Goal: Information Seeking & Learning: Learn about a topic

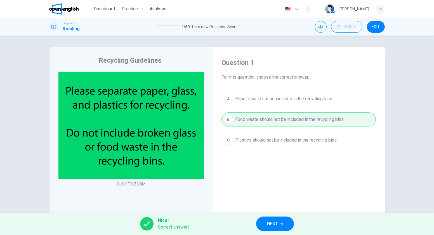
scroll to position [22, 0]
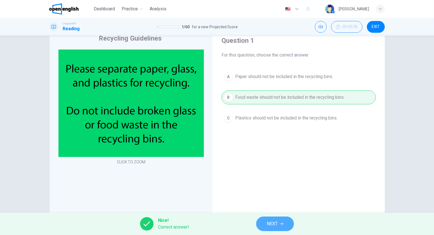
click at [274, 223] on span "NEXT" at bounding box center [271, 224] width 11 height 8
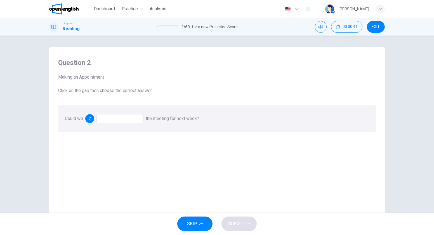
click at [112, 115] on div at bounding box center [119, 118] width 47 height 9
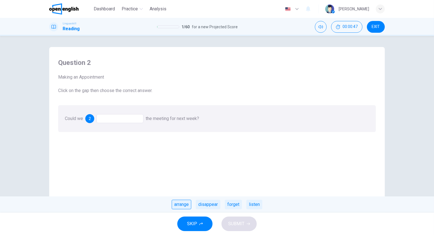
click at [185, 202] on div "arrange" at bounding box center [182, 203] width 20 height 9
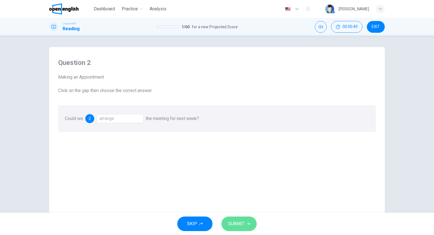
click at [241, 224] on span "SUBMIT" at bounding box center [236, 224] width 16 height 8
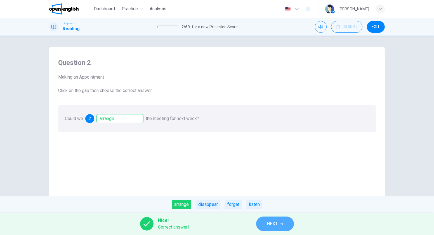
click at [276, 227] on span "NEXT" at bounding box center [271, 224] width 11 height 8
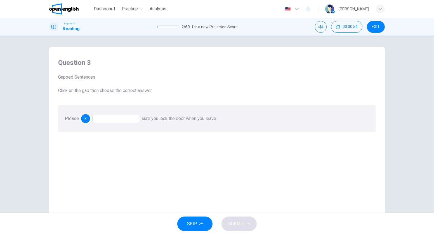
click at [110, 117] on div at bounding box center [115, 118] width 47 height 9
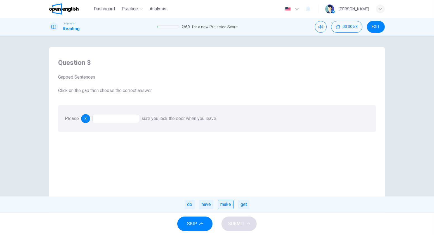
click at [225, 202] on div "make" at bounding box center [226, 203] width 16 height 9
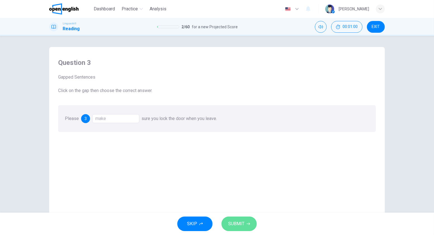
click at [242, 226] on span "SUBMIT" at bounding box center [236, 224] width 16 height 8
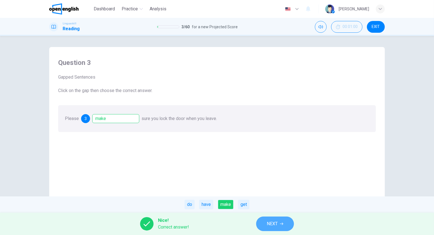
click at [275, 226] on span "NEXT" at bounding box center [271, 224] width 11 height 8
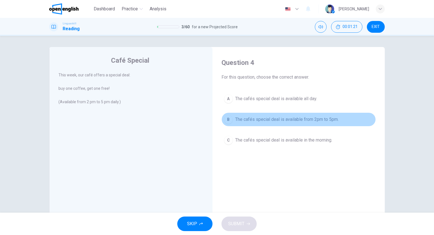
click at [229, 118] on div "B" at bounding box center [228, 119] width 9 height 9
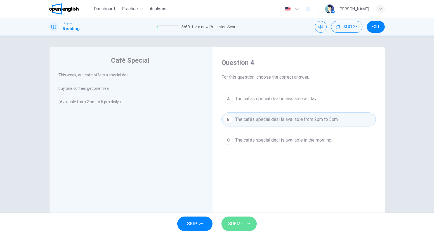
click at [243, 222] on span "SUBMIT" at bounding box center [236, 224] width 16 height 8
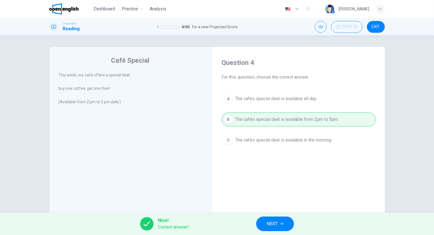
click at [270, 223] on span "NEXT" at bounding box center [271, 224] width 11 height 8
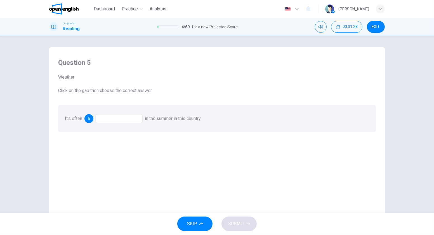
click at [121, 121] on div at bounding box center [119, 118] width 47 height 9
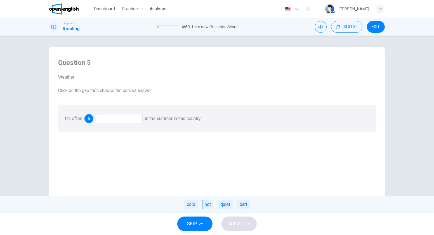
click at [208, 202] on div "hot" at bounding box center [207, 203] width 11 height 9
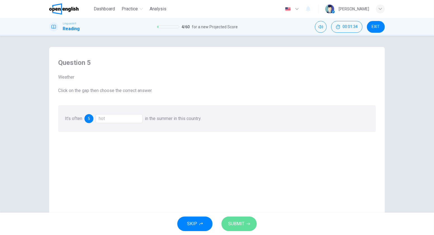
click at [241, 226] on span "SUBMIT" at bounding box center [236, 224] width 16 height 8
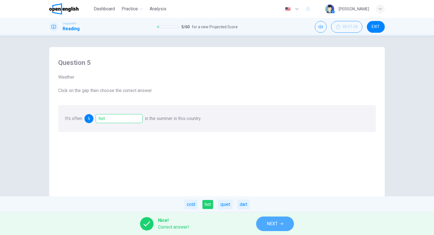
click at [268, 223] on span "NEXT" at bounding box center [271, 224] width 11 height 8
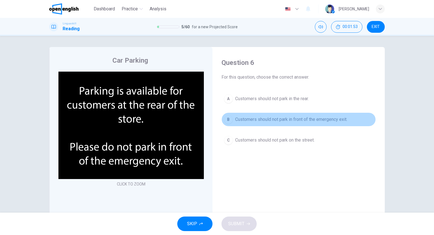
click at [224, 118] on div "B" at bounding box center [228, 119] width 9 height 9
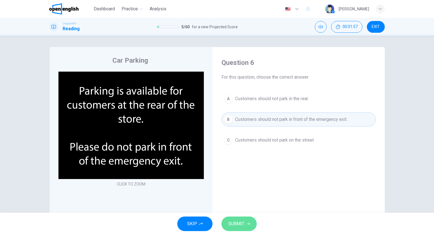
click at [241, 225] on span "SUBMIT" at bounding box center [236, 224] width 16 height 8
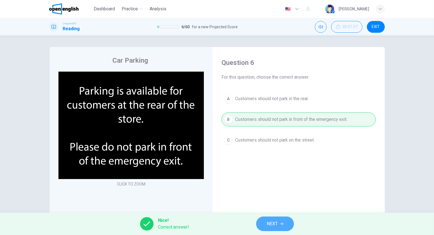
click at [276, 219] on button "NEXT" at bounding box center [275, 223] width 38 height 15
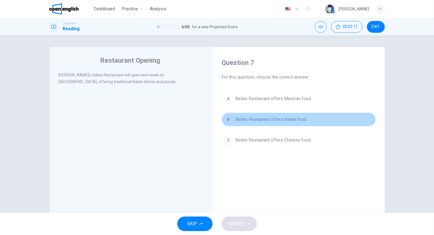
click at [230, 117] on div "B" at bounding box center [228, 119] width 9 height 9
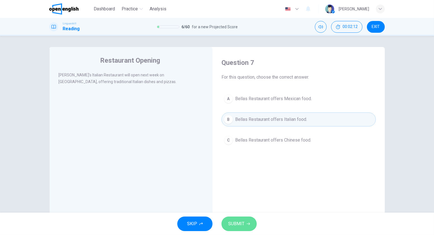
click at [239, 221] on span "SUBMIT" at bounding box center [236, 224] width 16 height 8
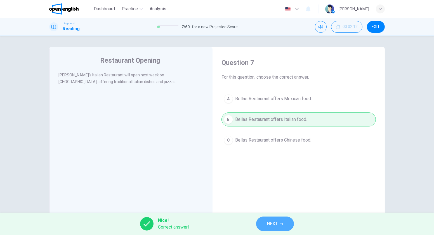
click at [265, 224] on button "NEXT" at bounding box center [275, 223] width 38 height 15
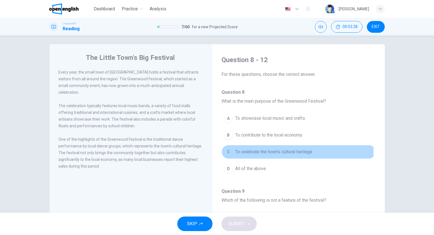
click at [227, 150] on div "C" at bounding box center [228, 151] width 9 height 9
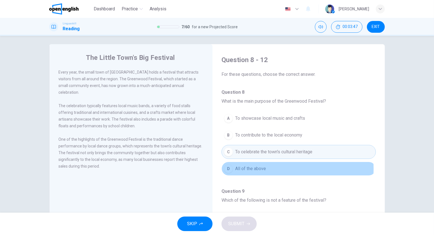
click at [232, 168] on button "D All of the above" at bounding box center [298, 168] width 154 height 14
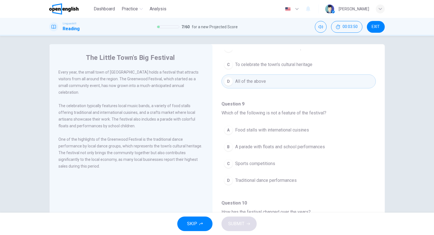
scroll to position [89, 0]
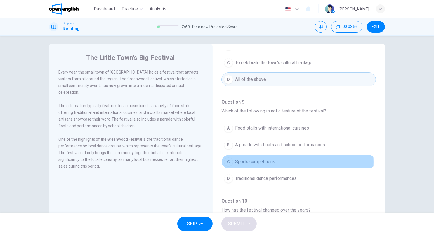
click at [258, 160] on span "Sports competitions" at bounding box center [255, 161] width 40 height 7
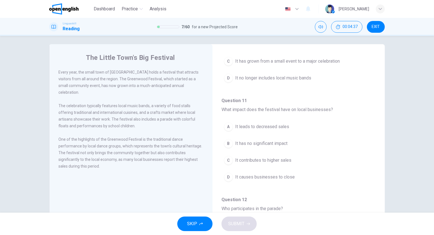
scroll to position [289, 0]
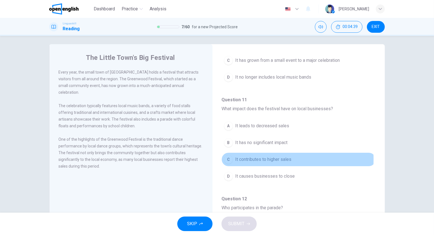
click at [251, 156] on span "It contributes to higher sales" at bounding box center [263, 159] width 56 height 7
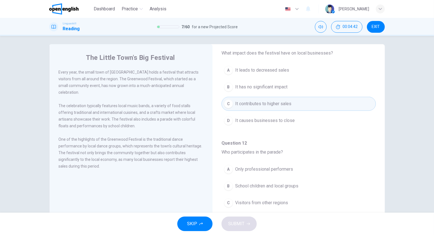
scroll to position [344, 0]
click at [243, 200] on span "Visitors from other regions" at bounding box center [261, 203] width 53 height 7
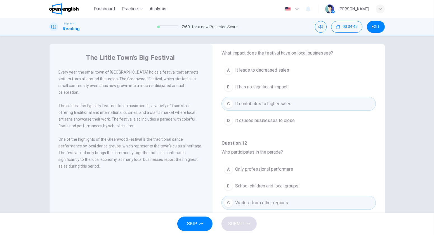
scroll to position [344, 0]
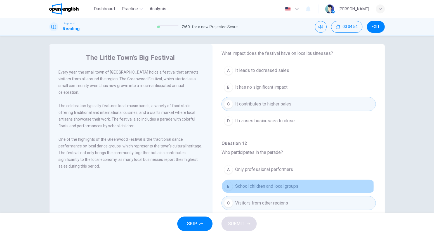
click at [241, 183] on span "School children and local groups" at bounding box center [266, 186] width 63 height 7
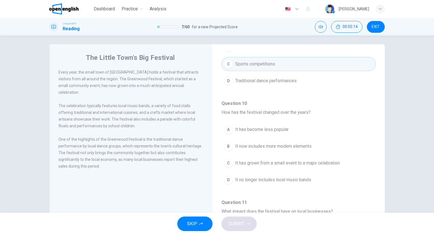
scroll to position [189, 0]
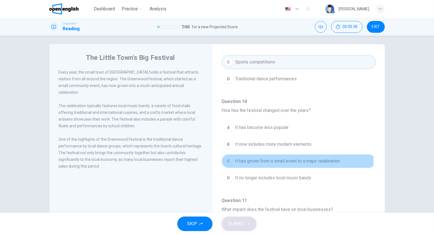
click at [231, 156] on button "C It has grown from a small event to a major celebration" at bounding box center [298, 161] width 154 height 14
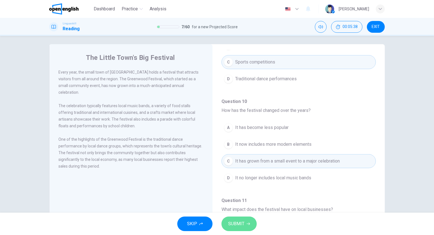
click at [231, 225] on span "SUBMIT" at bounding box center [236, 224] width 16 height 8
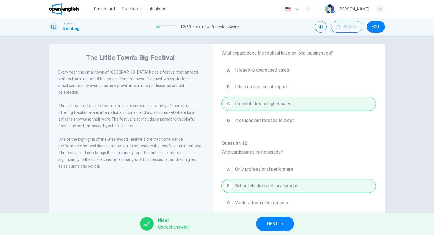
scroll to position [344, 0]
click at [269, 229] on button "NEXT" at bounding box center [275, 223] width 38 height 15
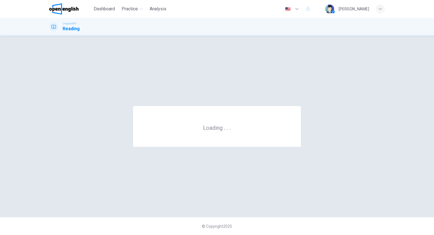
scroll to position [0, 0]
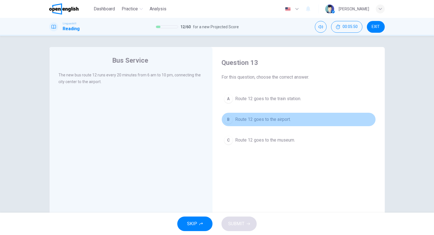
click at [225, 117] on div "B" at bounding box center [228, 119] width 9 height 9
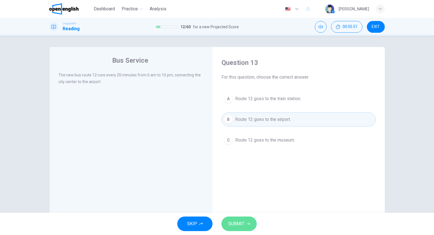
click at [233, 217] on button "SUBMIT" at bounding box center [238, 223] width 35 height 15
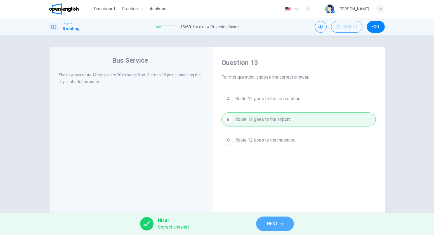
click at [270, 222] on span "NEXT" at bounding box center [271, 224] width 11 height 8
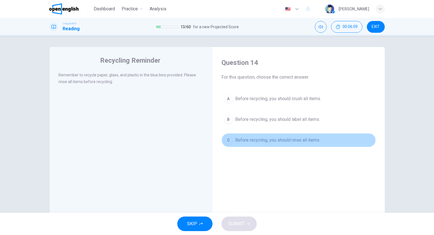
click at [268, 140] on span "Before recycling, you should rinse all items." at bounding box center [277, 140] width 85 height 7
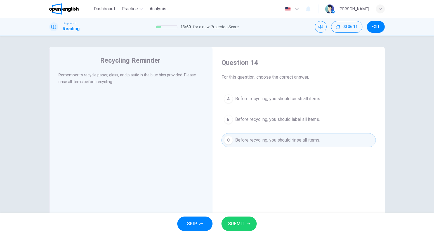
click at [239, 218] on button "SUBMIT" at bounding box center [238, 223] width 35 height 15
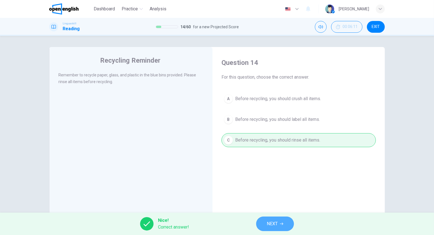
click at [264, 222] on button "NEXT" at bounding box center [275, 223] width 38 height 15
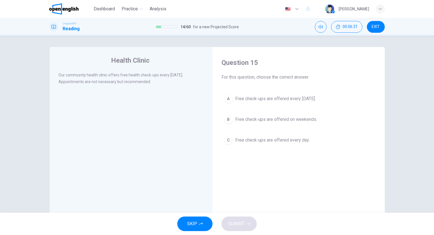
click at [245, 99] on span "Free check-ups are offered every Wednesday." at bounding box center [275, 98] width 80 height 7
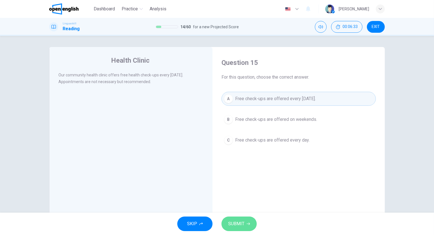
click at [239, 222] on span "SUBMIT" at bounding box center [236, 224] width 16 height 8
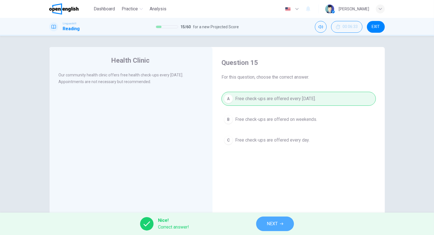
click at [272, 222] on span "NEXT" at bounding box center [271, 224] width 11 height 8
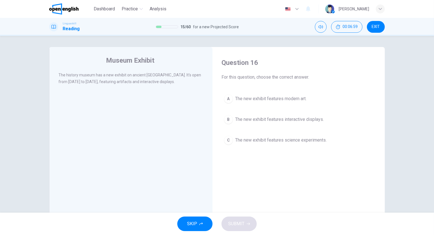
click at [237, 137] on span "The new exhibit features science experiments." at bounding box center [280, 140] width 91 height 7
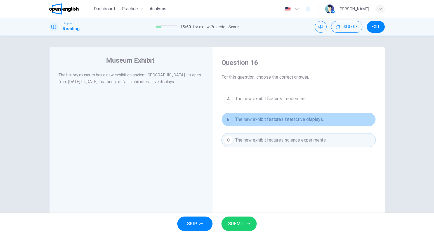
click at [294, 119] on span "The new exhibit features interactive displays." at bounding box center [279, 119] width 89 height 7
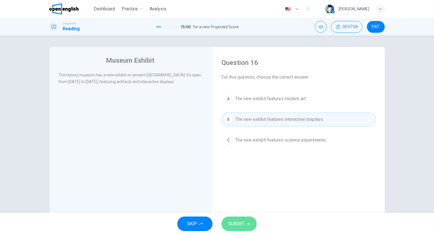
click at [239, 220] on span "SUBMIT" at bounding box center [236, 224] width 16 height 8
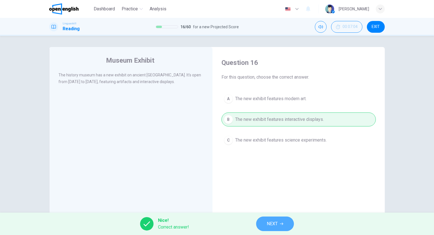
click at [265, 224] on button "NEXT" at bounding box center [275, 223] width 38 height 15
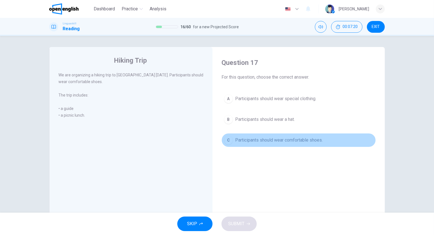
click at [259, 137] on span "Participants should wear comfortable shoes." at bounding box center [278, 140] width 87 height 7
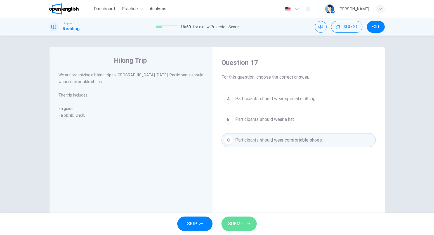
click at [239, 225] on span "SUBMIT" at bounding box center [236, 224] width 16 height 8
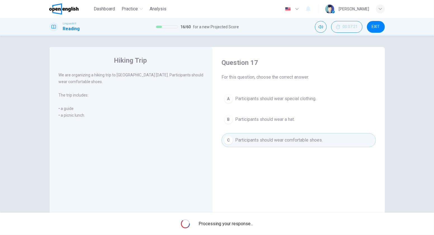
click at [239, 225] on span "Processing your response..." at bounding box center [226, 223] width 54 height 7
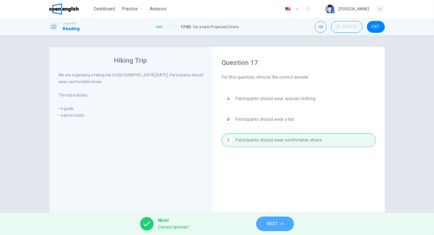
click at [271, 225] on span "NEXT" at bounding box center [271, 224] width 11 height 8
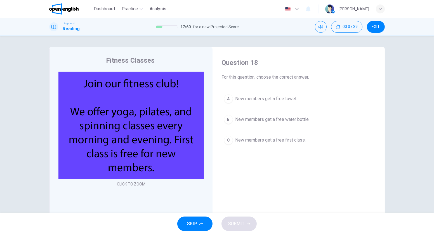
click at [232, 140] on button "C New members get a free first class." at bounding box center [298, 140] width 154 height 14
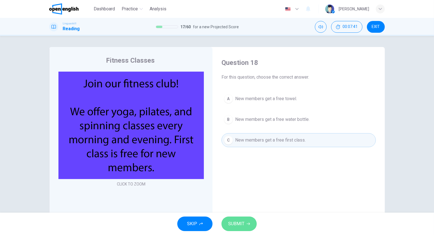
click at [237, 224] on span "SUBMIT" at bounding box center [236, 224] width 16 height 8
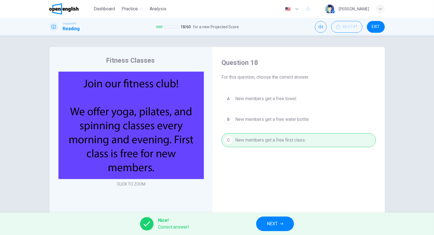
click at [269, 227] on button "NEXT" at bounding box center [275, 223] width 38 height 15
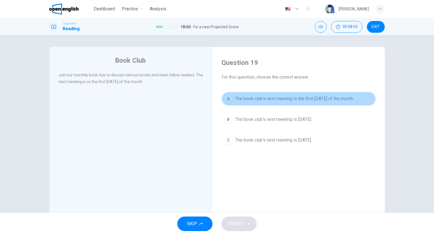
click at [235, 96] on span "The book club's next meeting is the first Monday of the month." at bounding box center [294, 98] width 118 height 7
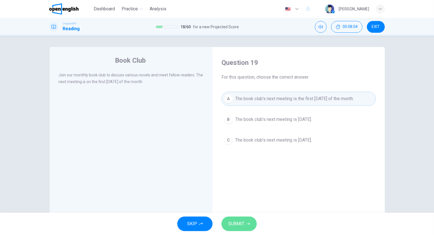
click at [233, 228] on button "SUBMIT" at bounding box center [238, 223] width 35 height 15
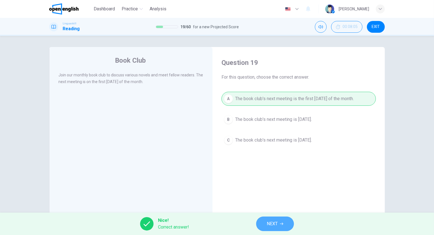
click at [273, 229] on button "NEXT" at bounding box center [275, 223] width 38 height 15
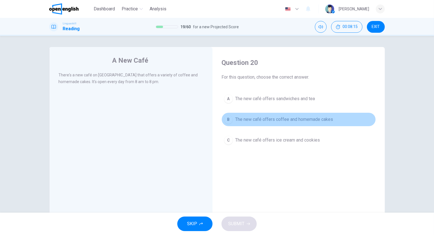
click at [290, 118] on span "The new café offers coffee and homemade cakes" at bounding box center [284, 119] width 98 height 7
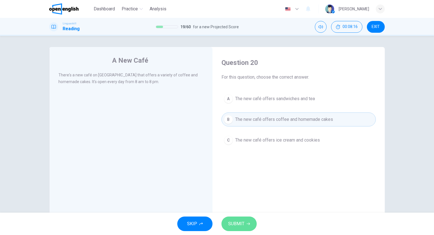
click at [239, 220] on span "SUBMIT" at bounding box center [236, 224] width 16 height 8
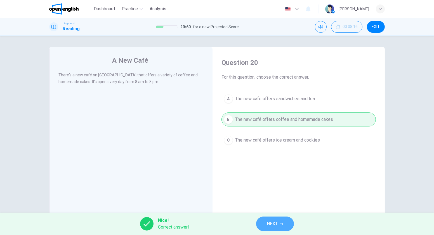
click at [266, 225] on button "NEXT" at bounding box center [275, 223] width 38 height 15
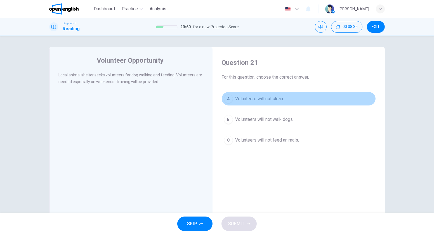
click at [253, 97] on span "Volunteers will not clean." at bounding box center [259, 98] width 49 height 7
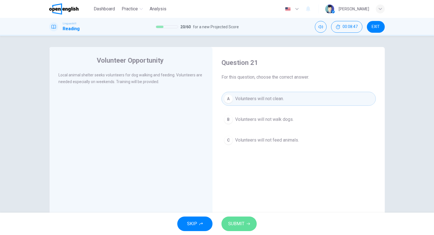
click at [242, 223] on span "SUBMIT" at bounding box center [236, 224] width 16 height 8
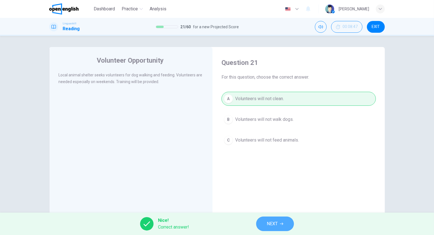
click at [271, 223] on span "NEXT" at bounding box center [271, 224] width 11 height 8
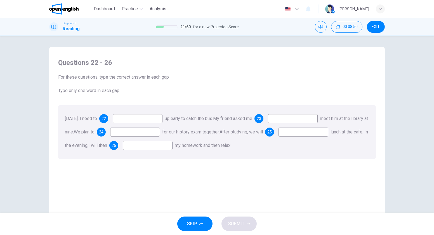
click at [142, 123] on input at bounding box center [138, 118] width 50 height 9
type input "***"
click at [297, 119] on input at bounding box center [293, 118] width 50 height 9
type input "**"
click at [156, 135] on input at bounding box center [135, 131] width 50 height 9
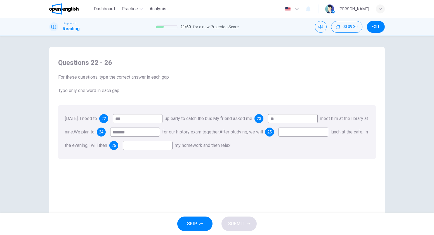
type input "*******"
click at [278, 136] on input at bounding box center [303, 131] width 50 height 9
type input "***"
click at [172, 147] on input at bounding box center [148, 145] width 50 height 9
type input "**"
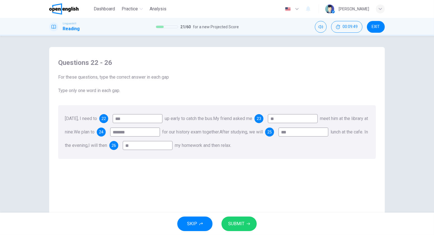
click at [160, 130] on input "*******" at bounding box center [135, 131] width 50 height 9
type input "*"
type input "*******"
click at [235, 223] on span "SUBMIT" at bounding box center [236, 224] width 16 height 8
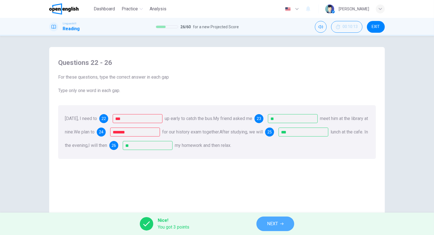
click at [284, 225] on button "NEXT" at bounding box center [275, 223] width 38 height 15
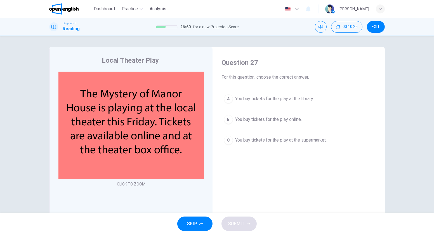
click at [239, 88] on div "Question 27 For this question, choose the correct answer. A You buy tickets for…" at bounding box center [298, 103] width 163 height 100
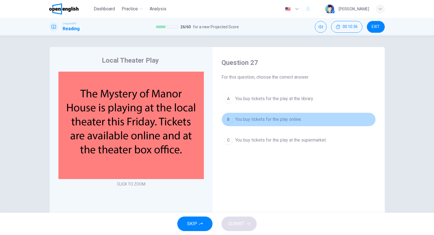
click at [228, 121] on div "B" at bounding box center [228, 119] width 9 height 9
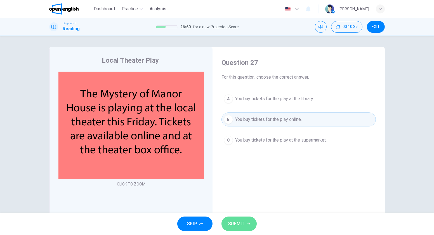
click at [240, 222] on span "SUBMIT" at bounding box center [236, 224] width 16 height 8
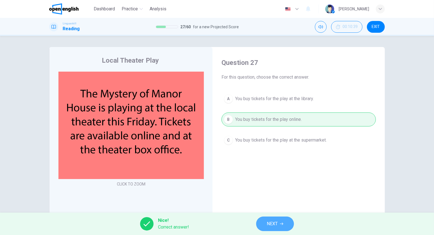
click at [277, 223] on span "NEXT" at bounding box center [271, 224] width 11 height 8
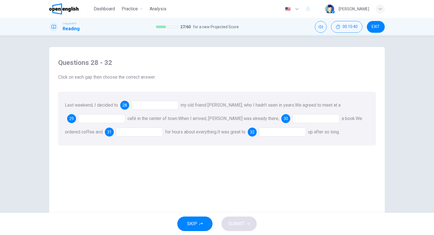
click at [149, 106] on div at bounding box center [154, 105] width 47 height 9
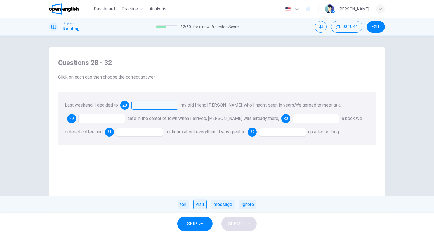
click at [199, 204] on div "visit" at bounding box center [199, 203] width 13 height 9
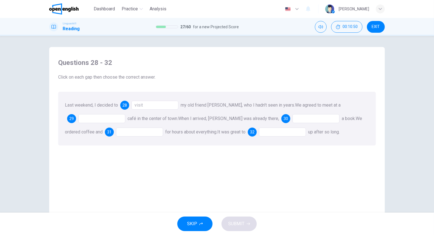
click at [80, 121] on div at bounding box center [101, 118] width 47 height 9
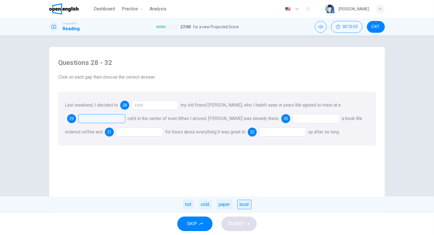
click at [238, 208] on div "local" at bounding box center [244, 203] width 14 height 9
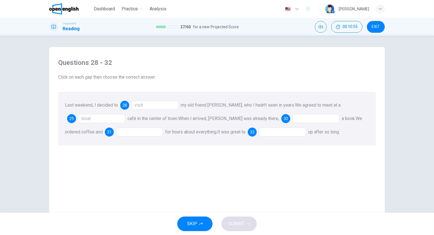
click at [151, 103] on div "visit" at bounding box center [154, 105] width 47 height 9
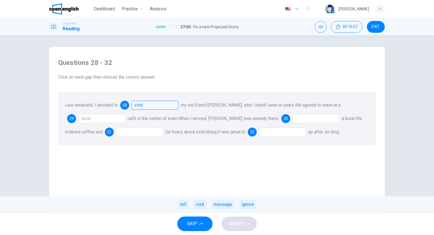
click at [192, 135] on div "Last weekend, I decided to 28 visit my old friend Anna, who I hadn't seen in ye…" at bounding box center [216, 119] width 317 height 54
click at [292, 120] on div at bounding box center [315, 118] width 47 height 9
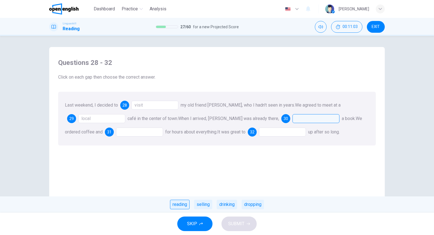
click at [182, 204] on div "reading" at bounding box center [180, 203] width 20 height 9
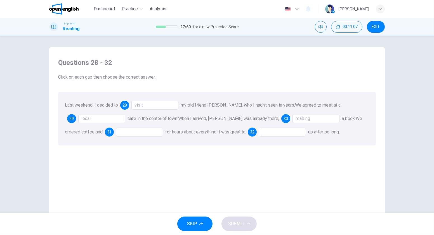
click at [122, 131] on div at bounding box center [139, 131] width 47 height 9
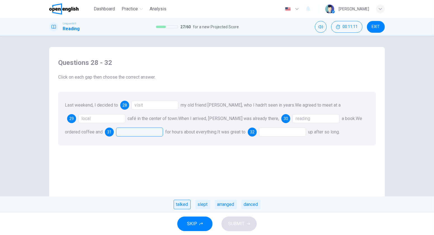
click at [182, 204] on div "talked" at bounding box center [181, 203] width 17 height 9
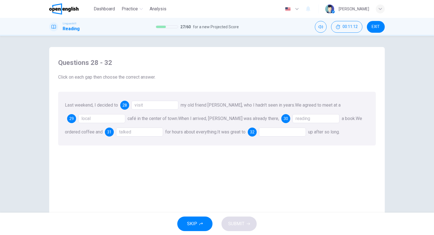
click at [276, 134] on div at bounding box center [282, 131] width 47 height 9
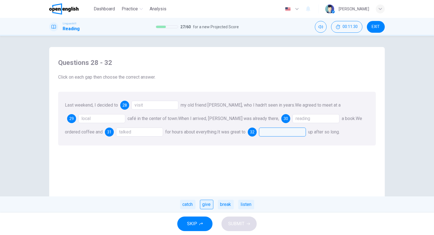
click at [209, 204] on div "give" at bounding box center [206, 203] width 13 height 9
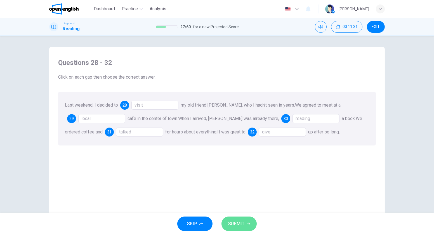
click at [248, 219] on button "SUBMIT" at bounding box center [238, 223] width 35 height 15
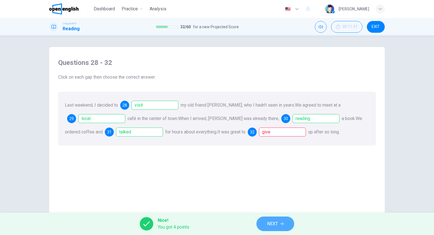
click at [273, 223] on span "NEXT" at bounding box center [272, 224] width 11 height 8
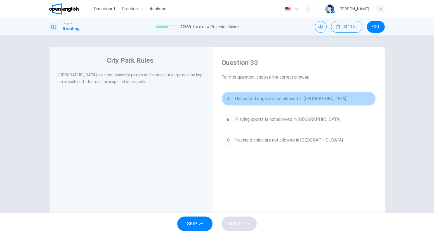
click at [227, 94] on div "A" at bounding box center [228, 98] width 9 height 9
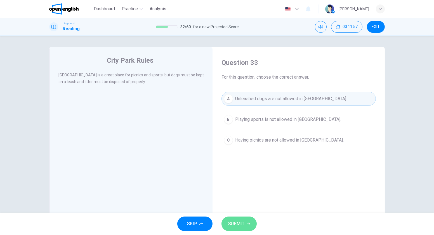
click at [232, 218] on button "SUBMIT" at bounding box center [238, 223] width 35 height 15
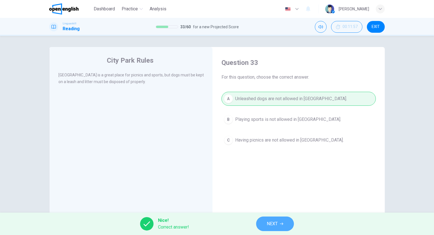
click at [268, 223] on span "NEXT" at bounding box center [271, 224] width 11 height 8
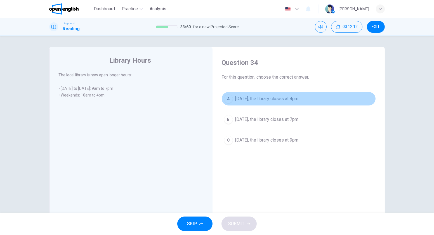
click at [232, 101] on button "A On Saturday, the library closes at 4pm" at bounding box center [298, 99] width 154 height 14
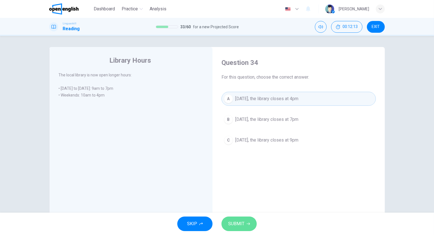
click at [230, 221] on span "SUBMIT" at bounding box center [236, 224] width 16 height 8
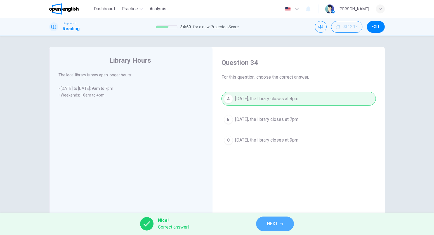
click at [264, 225] on button "NEXT" at bounding box center [275, 223] width 38 height 15
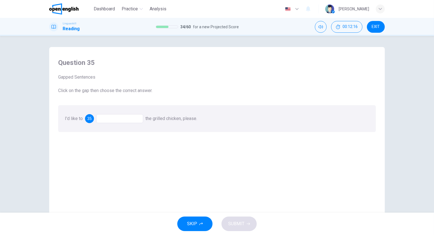
click at [119, 117] on div at bounding box center [119, 118] width 47 height 9
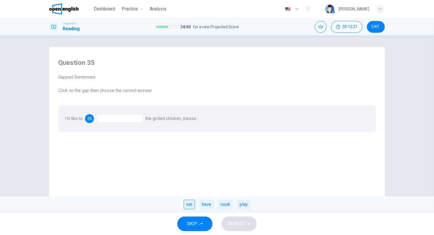
click at [186, 206] on div "eat" at bounding box center [189, 203] width 11 height 9
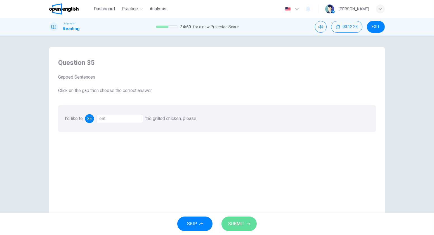
click at [242, 224] on span "SUBMIT" at bounding box center [236, 224] width 16 height 8
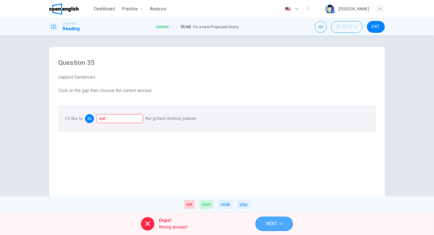
click at [265, 221] on button "NEXT" at bounding box center [274, 223] width 38 height 15
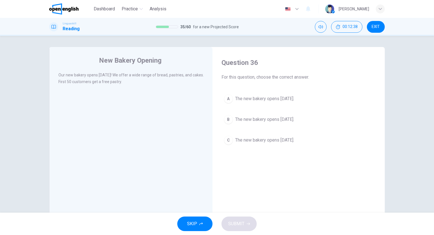
click at [254, 118] on span "The new bakery opens next Monday." at bounding box center [264, 119] width 59 height 7
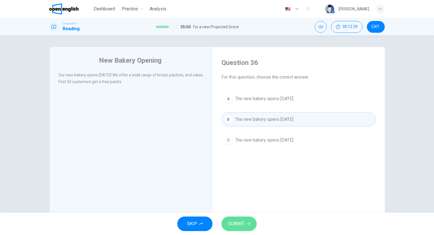
click at [242, 224] on span "SUBMIT" at bounding box center [236, 224] width 16 height 8
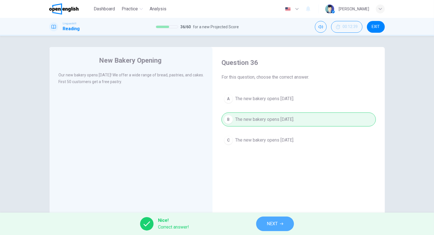
click at [261, 222] on button "NEXT" at bounding box center [275, 223] width 38 height 15
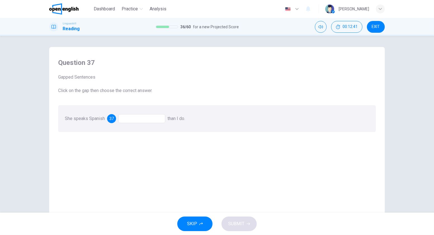
click at [140, 122] on div at bounding box center [141, 118] width 47 height 9
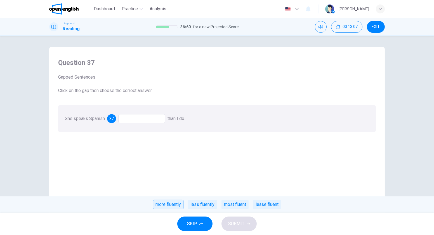
click at [169, 204] on div "more fluently" at bounding box center [168, 203] width 30 height 9
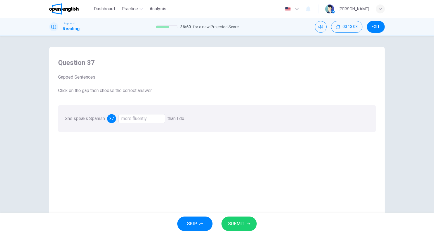
click at [236, 222] on span "SUBMIT" at bounding box center [236, 224] width 16 height 8
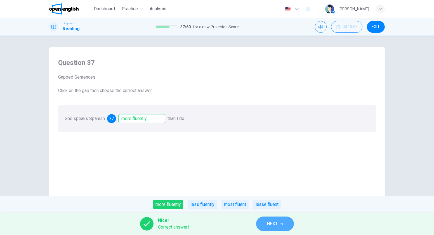
click at [264, 222] on button "NEXT" at bounding box center [275, 223] width 38 height 15
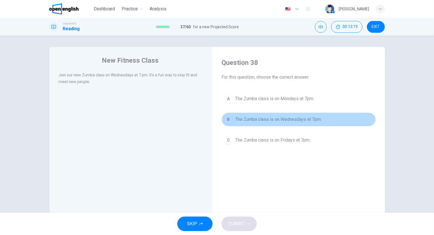
click at [249, 116] on span "The Zumba class is on Wednesdays at 7pm." at bounding box center [278, 119] width 86 height 7
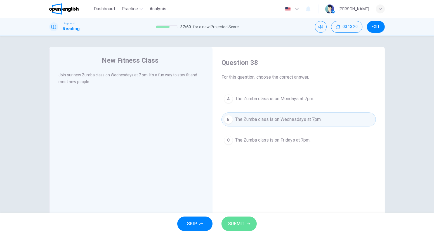
click at [239, 227] on span "SUBMIT" at bounding box center [236, 224] width 16 height 8
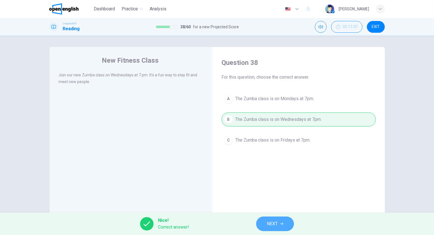
click at [261, 224] on button "NEXT" at bounding box center [275, 223] width 38 height 15
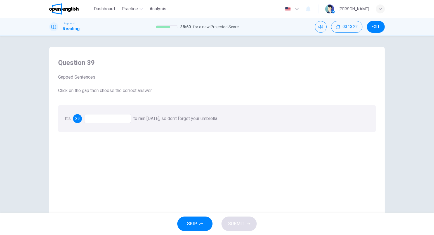
click at [100, 120] on div at bounding box center [107, 118] width 47 height 9
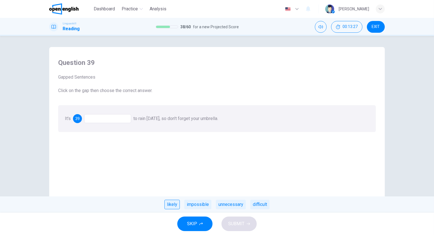
click at [174, 202] on div "likely" at bounding box center [171, 203] width 15 height 9
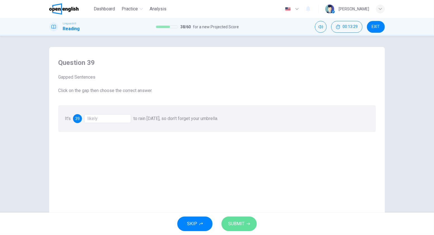
click at [236, 225] on span "SUBMIT" at bounding box center [236, 224] width 16 height 8
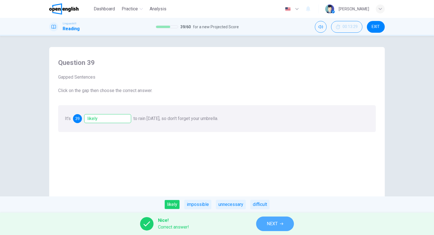
click at [273, 225] on span "NEXT" at bounding box center [271, 224] width 11 height 8
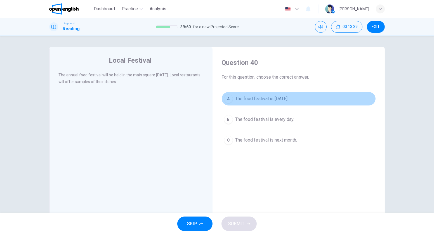
click at [253, 97] on span "The food festival is next Saturday." at bounding box center [261, 98] width 53 height 7
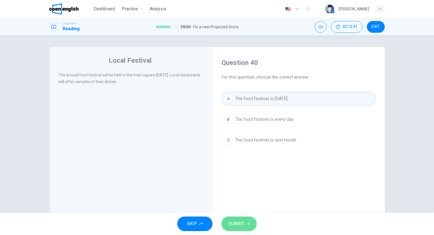
click at [239, 224] on span "SUBMIT" at bounding box center [236, 224] width 16 height 8
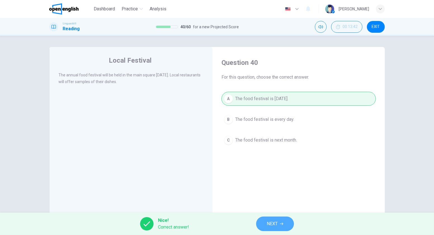
click at [260, 220] on button "NEXT" at bounding box center [275, 223] width 38 height 15
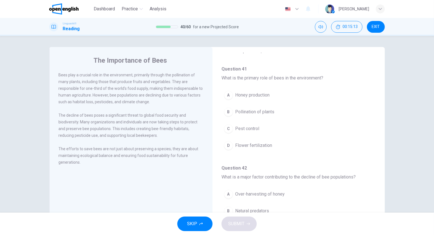
scroll to position [27, 0]
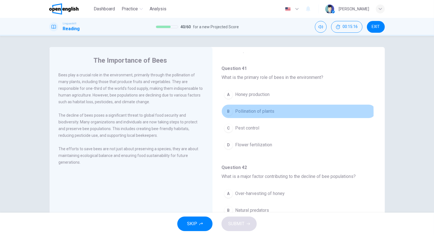
click at [232, 112] on button "B Pollination of plants" at bounding box center [298, 111] width 154 height 14
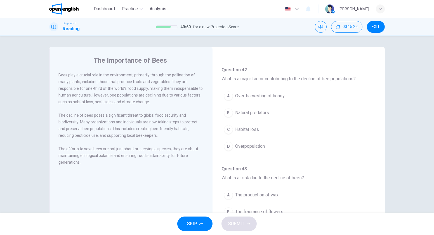
scroll to position [126, 0]
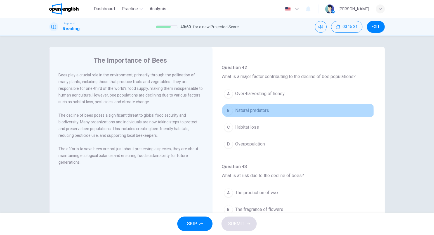
click at [247, 110] on span "Natural predators" at bounding box center [252, 110] width 34 height 7
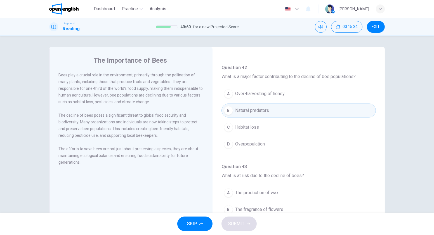
click at [228, 130] on div "C" at bounding box center [228, 127] width 9 height 9
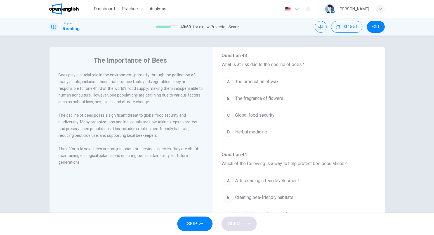
scroll to position [238, 0]
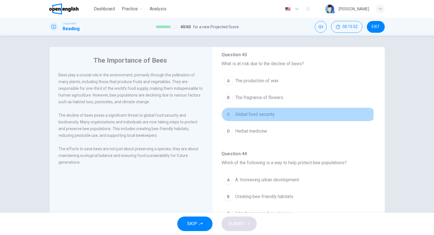
click at [244, 111] on span "Global food security" at bounding box center [254, 114] width 39 height 7
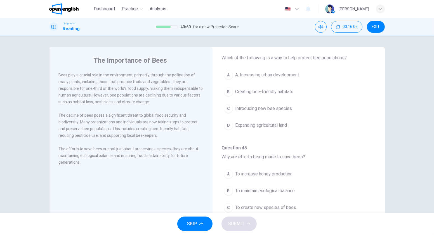
scroll to position [344, 0]
click at [261, 90] on span "Creating bee-friendly habitats" at bounding box center [264, 90] width 58 height 7
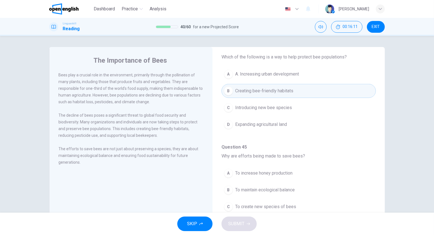
scroll to position [345, 0]
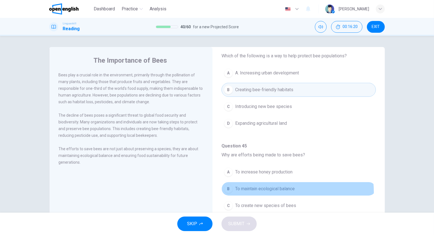
click at [275, 188] on button "B To maintain ecological balance" at bounding box center [298, 189] width 154 height 14
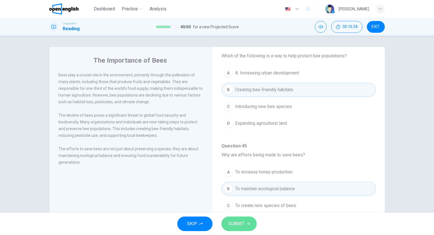
click at [240, 218] on button "SUBMIT" at bounding box center [238, 223] width 35 height 15
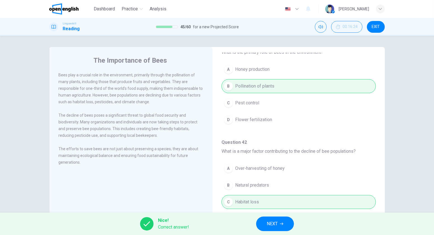
scroll to position [0, 0]
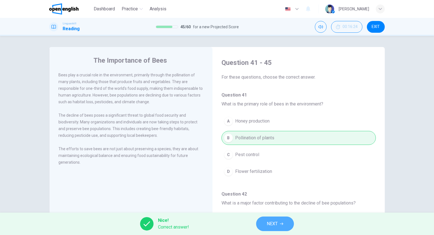
click at [277, 229] on button "NEXT" at bounding box center [275, 223] width 38 height 15
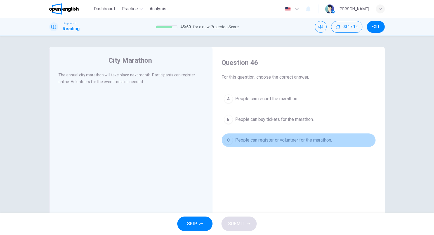
click at [248, 145] on button "C People can register or volunteer for the marathon." at bounding box center [298, 140] width 154 height 14
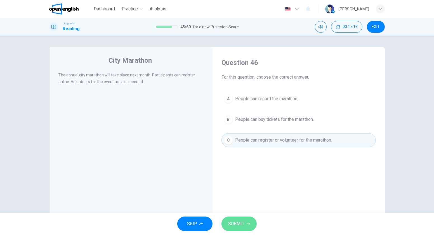
click at [244, 223] on button "SUBMIT" at bounding box center [238, 223] width 35 height 15
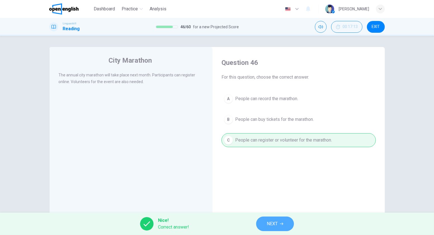
click at [268, 217] on button "NEXT" at bounding box center [275, 223] width 38 height 15
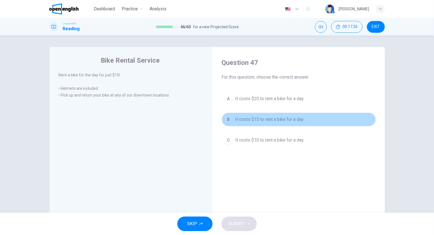
click at [238, 122] on button "B It costs $15 to rent a bike for a day." at bounding box center [298, 119] width 154 height 14
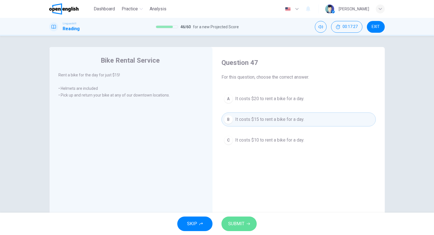
click at [238, 225] on span "SUBMIT" at bounding box center [236, 224] width 16 height 8
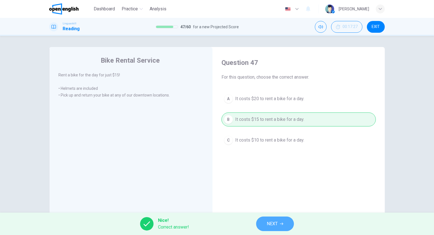
click at [268, 221] on span "NEXT" at bounding box center [271, 224] width 11 height 8
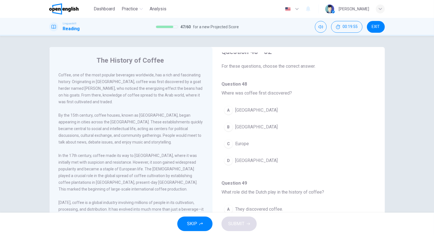
scroll to position [11, 0]
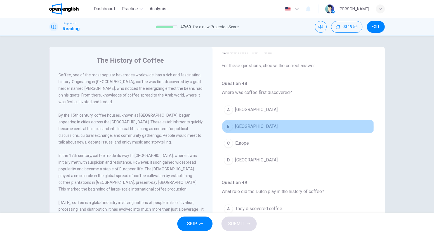
click at [232, 126] on button "B Ethiopia" at bounding box center [298, 126] width 154 height 14
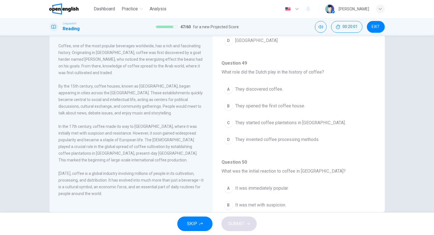
scroll to position [32, 0]
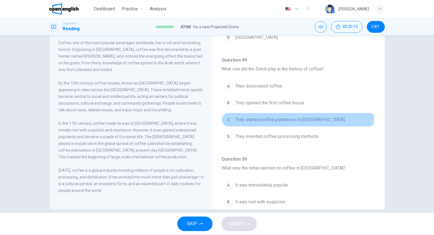
click at [281, 116] on span "They started coffee plantations in Java." at bounding box center [290, 119] width 110 height 7
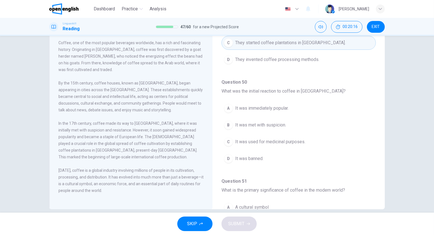
scroll to position [179, 0]
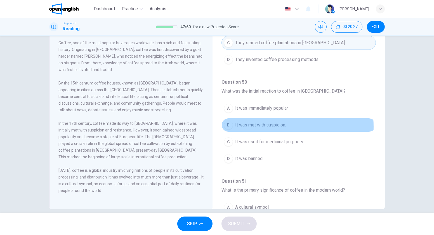
click at [264, 124] on span "It was met with suspicion." at bounding box center [260, 125] width 51 height 7
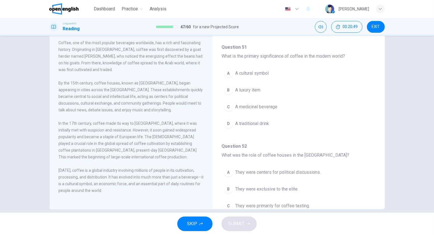
scroll to position [313, 0]
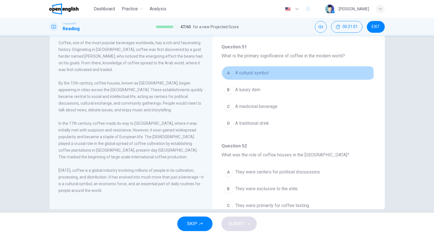
click at [239, 72] on span "A cultural symbol" at bounding box center [252, 73] width 34 height 7
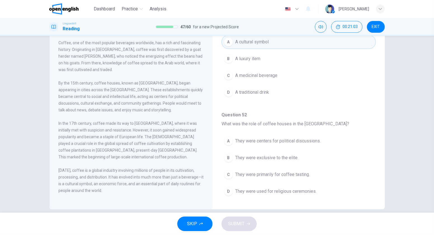
scroll to position [345, 0]
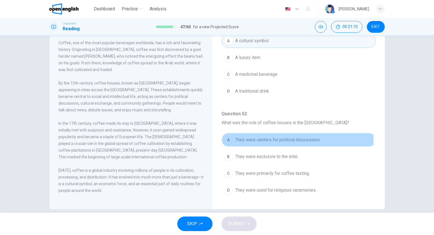
click at [235, 137] on span "They were centers for political discussions." at bounding box center [277, 139] width 85 height 7
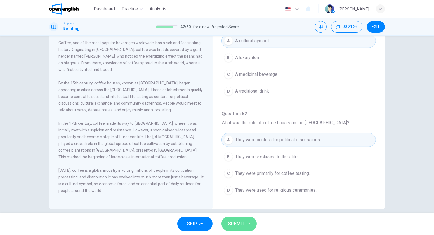
click at [235, 219] on button "SUBMIT" at bounding box center [238, 223] width 35 height 15
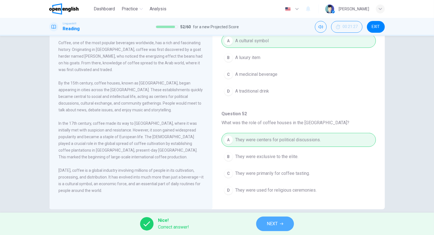
click at [276, 223] on span "NEXT" at bounding box center [271, 224] width 11 height 8
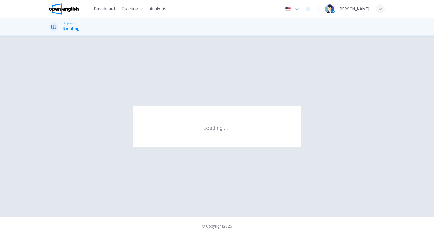
scroll to position [0, 0]
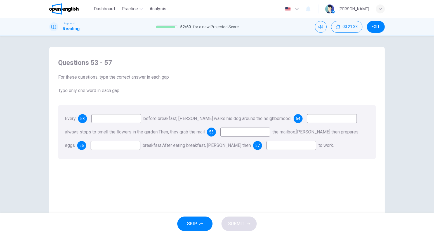
click at [101, 120] on input at bounding box center [116, 118] width 50 height 9
type input "***"
click at [311, 117] on input at bounding box center [332, 118] width 50 height 9
type input "**"
click at [243, 128] on input at bounding box center [245, 131] width 50 height 9
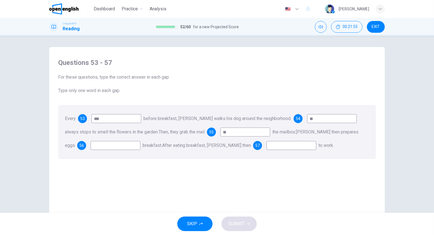
type input "**"
click at [106, 145] on input at bounding box center [116, 145] width 50 height 9
type input "*"
click at [266, 142] on input at bounding box center [291, 145] width 50 height 9
click at [266, 145] on input at bounding box center [291, 145] width 50 height 9
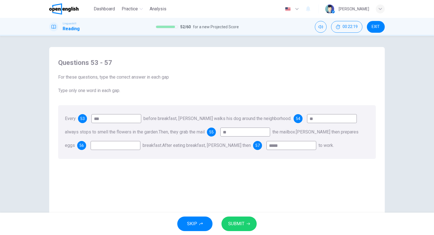
type input "*****"
click at [114, 146] on input at bounding box center [116, 145] width 50 height 9
type input "*"
type input "***"
click at [240, 221] on span "SUBMIT" at bounding box center [236, 224] width 16 height 8
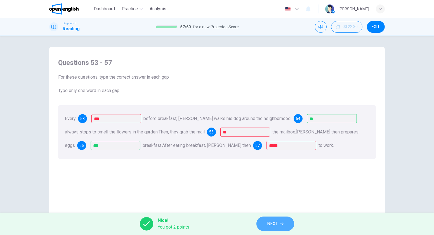
click at [275, 223] on span "NEXT" at bounding box center [272, 224] width 11 height 8
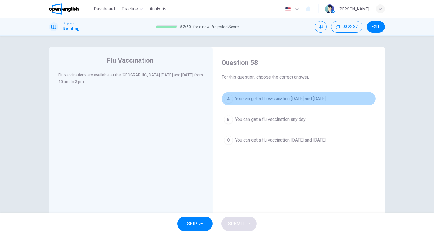
click at [256, 97] on span "You can get a flu vaccination on Monday and Thursday" at bounding box center [280, 98] width 91 height 7
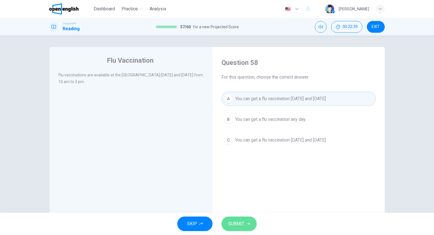
click at [241, 225] on span "SUBMIT" at bounding box center [236, 224] width 16 height 8
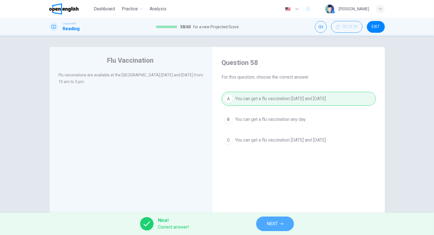
click at [273, 226] on span "NEXT" at bounding box center [271, 224] width 11 height 8
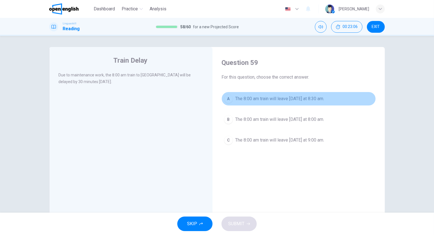
click at [268, 104] on button "A The 8:00 am train will leave tomorrow at 8:30 am." at bounding box center [298, 99] width 154 height 14
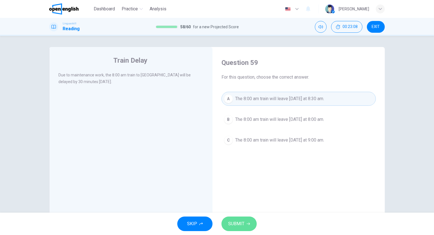
click at [247, 222] on icon "button" at bounding box center [247, 223] width 3 height 3
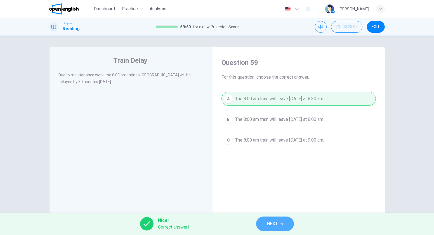
click at [274, 218] on button "NEXT" at bounding box center [275, 223] width 38 height 15
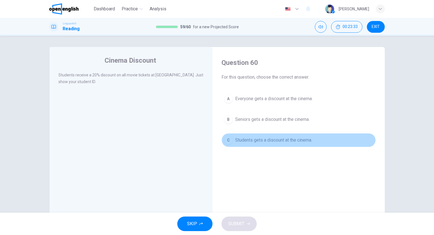
click at [249, 135] on button "C Students gets a discount at the cinema." at bounding box center [298, 140] width 154 height 14
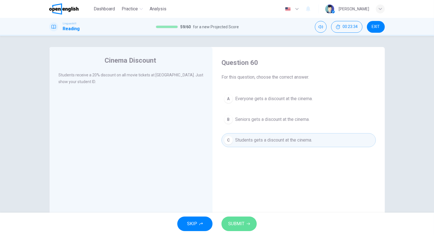
click at [233, 223] on span "SUBMIT" at bounding box center [236, 224] width 16 height 8
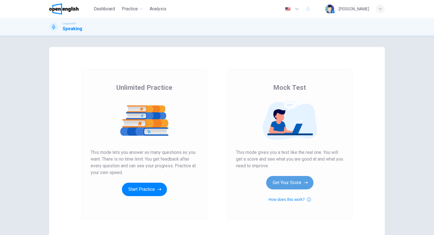
click at [294, 178] on button "Get Your Score" at bounding box center [289, 182] width 47 height 13
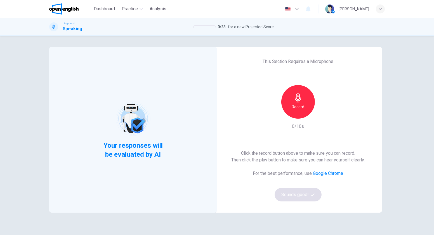
click at [299, 103] on h6 "Record" at bounding box center [298, 106] width 13 height 7
click at [308, 194] on button "Sounds good!" at bounding box center [297, 194] width 47 height 13
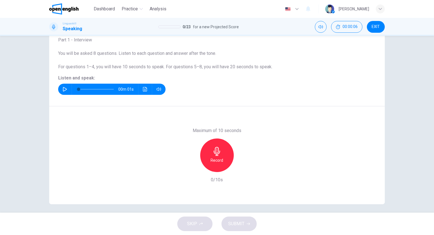
scroll to position [40, 0]
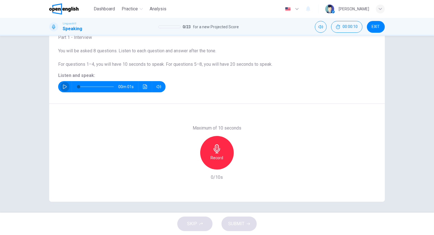
click at [67, 86] on button "button" at bounding box center [64, 86] width 9 height 11
click at [224, 153] on div "Record" at bounding box center [217, 153] width 34 height 34
click at [224, 153] on div "Stop" at bounding box center [217, 153] width 34 height 34
click at [240, 162] on icon "button" at bounding box center [243, 165] width 6 height 6
click at [241, 168] on div "button" at bounding box center [242, 164] width 9 height 9
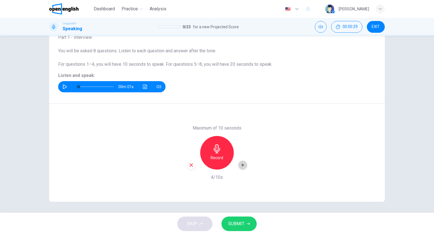
click at [241, 168] on div "button" at bounding box center [242, 164] width 9 height 9
click at [189, 163] on icon "button" at bounding box center [190, 164] width 3 height 3
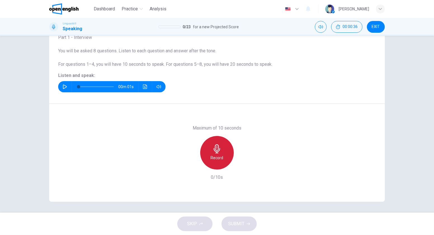
click at [225, 157] on div "Record" at bounding box center [217, 153] width 34 height 34
click at [223, 157] on div "Stop" at bounding box center [217, 153] width 34 height 34
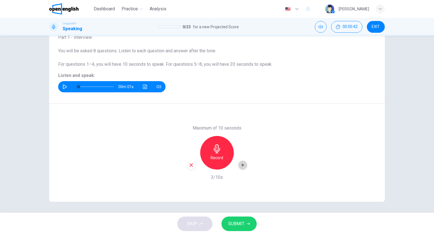
click at [244, 163] on div "button" at bounding box center [242, 164] width 9 height 9
click at [240, 223] on span "SUBMIT" at bounding box center [236, 224] width 16 height 8
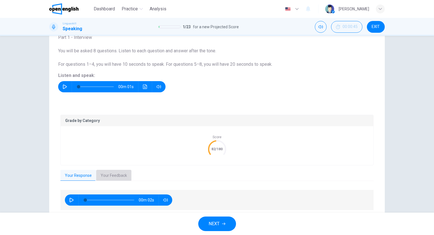
click at [108, 175] on button "Your Feedback" at bounding box center [113, 176] width 35 height 12
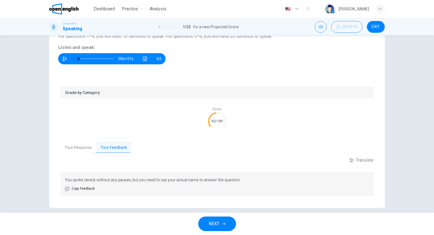
scroll to position [73, 0]
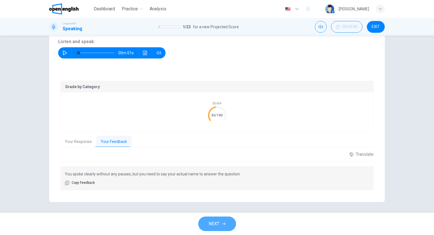
click at [221, 218] on button "NEXT" at bounding box center [217, 223] width 38 height 15
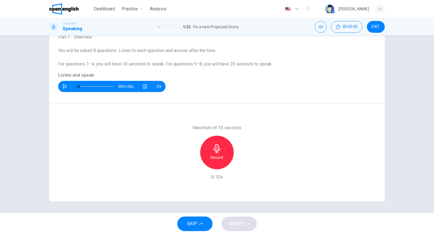
scroll to position [40, 0]
click at [61, 89] on button "button" at bounding box center [64, 86] width 9 height 11
click at [63, 87] on icon "button" at bounding box center [65, 86] width 4 height 4
click at [64, 85] on icon "button" at bounding box center [65, 86] width 4 height 4
click at [143, 85] on icon "Click to see the audio transcription" at bounding box center [145, 86] width 4 height 4
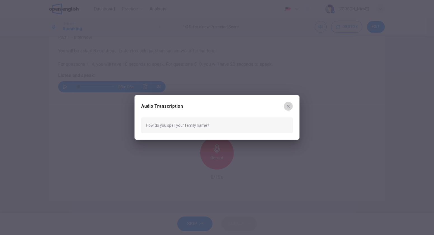
click at [287, 108] on icon "button" at bounding box center [288, 106] width 4 height 4
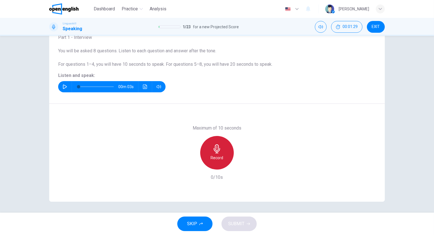
click at [223, 144] on div "Record" at bounding box center [217, 153] width 34 height 34
click at [216, 173] on div "Maximum of 10 seconds Stop 8/10s" at bounding box center [217, 153] width 60 height 56
click at [218, 162] on div "Stop" at bounding box center [217, 153] width 34 height 34
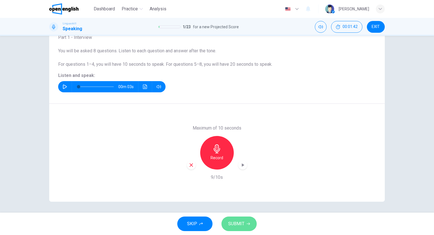
click at [235, 227] on span "SUBMIT" at bounding box center [236, 224] width 16 height 8
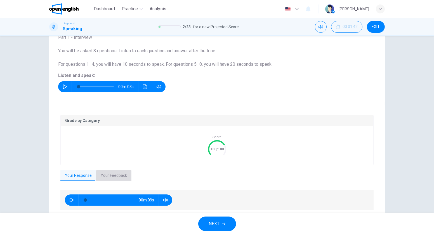
click at [122, 170] on button "Your Feedback" at bounding box center [113, 176] width 35 height 12
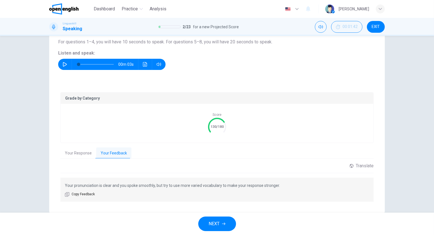
scroll to position [65, 0]
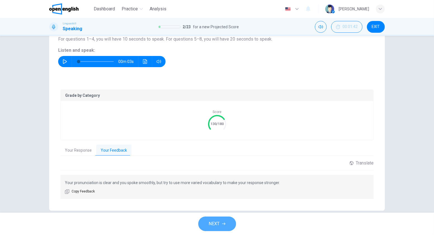
click at [224, 219] on button "NEXT" at bounding box center [217, 223] width 38 height 15
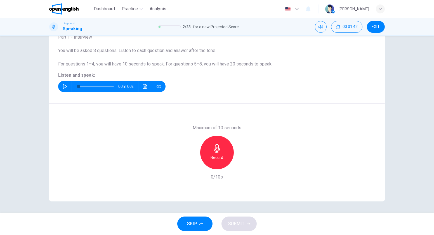
scroll to position [40, 0]
click at [63, 89] on icon "button" at bounding box center [65, 86] width 4 height 4
click at [143, 85] on icon "Click to see the audio transcription" at bounding box center [145, 86] width 4 height 4
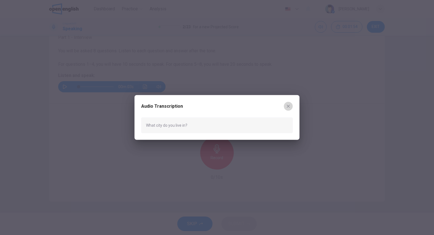
click at [285, 107] on button "button" at bounding box center [288, 106] width 9 height 9
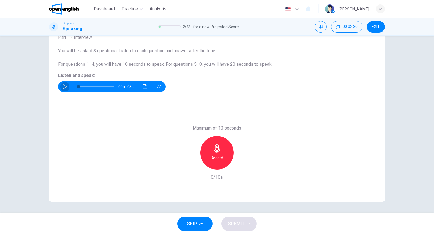
click at [63, 86] on icon "button" at bounding box center [65, 86] width 4 height 4
click at [220, 158] on h6 "Record" at bounding box center [217, 157] width 13 height 7
click at [220, 158] on div "Stop" at bounding box center [217, 153] width 34 height 34
click at [190, 161] on div "button" at bounding box center [191, 164] width 9 height 9
click at [209, 163] on div "Record" at bounding box center [217, 153] width 34 height 34
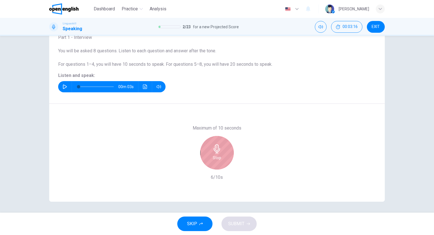
click at [209, 163] on div "Stop" at bounding box center [217, 153] width 34 height 34
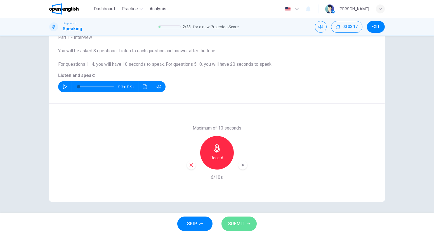
click at [237, 221] on span "SUBMIT" at bounding box center [236, 224] width 16 height 8
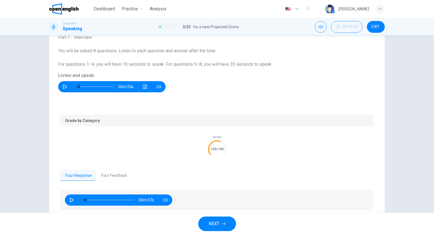
scroll to position [60, 0]
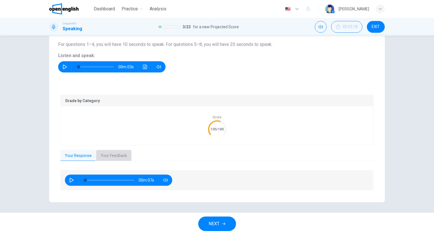
click at [116, 154] on button "Your Feedback" at bounding box center [113, 156] width 35 height 12
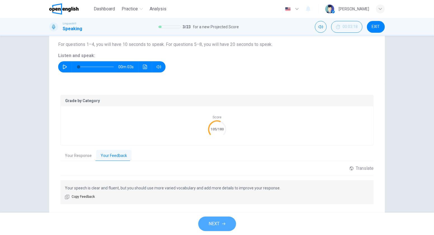
click at [224, 228] on button "NEXT" at bounding box center [217, 223] width 38 height 15
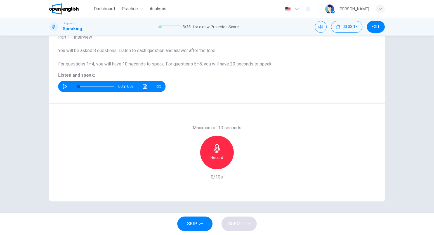
scroll to position [40, 0]
click at [63, 86] on icon "button" at bounding box center [65, 86] width 4 height 4
click at [146, 87] on icon "Click to see the audio transcription" at bounding box center [145, 86] width 4 height 4
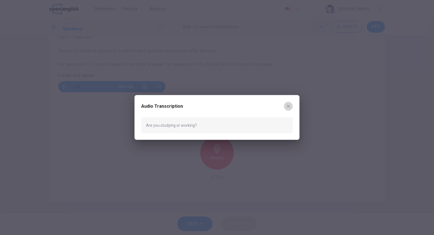
click at [288, 104] on icon "button" at bounding box center [288, 106] width 4 height 4
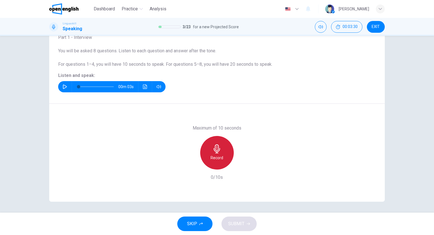
click at [221, 152] on div "Record" at bounding box center [217, 153] width 34 height 34
click at [221, 152] on div "Stop" at bounding box center [217, 153] width 34 height 34
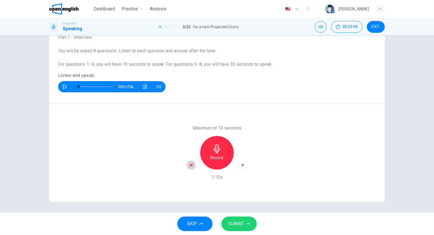
click at [191, 163] on icon "button" at bounding box center [190, 164] width 3 height 3
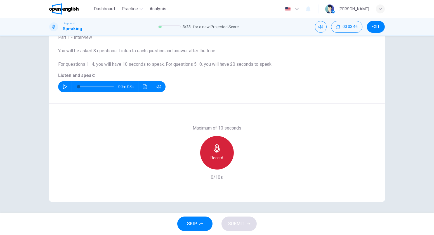
click at [212, 161] on div "Record" at bounding box center [217, 153] width 34 height 34
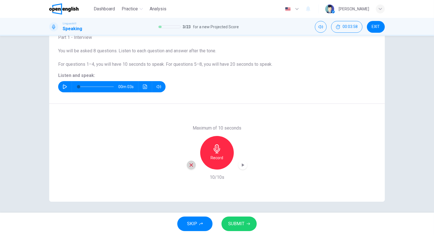
click at [192, 164] on icon "button" at bounding box center [191, 164] width 5 height 5
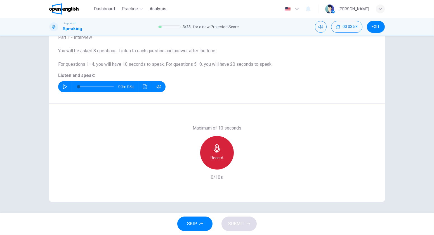
click at [218, 154] on h6 "Record" at bounding box center [217, 157] width 13 height 7
click at [218, 154] on h6 "Stop" at bounding box center [217, 157] width 8 height 7
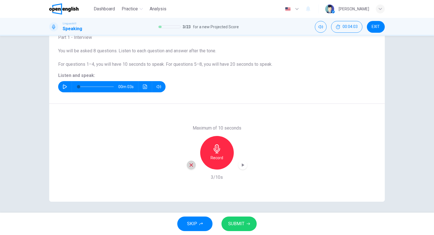
click at [189, 165] on icon "button" at bounding box center [191, 164] width 5 height 5
click at [215, 158] on h6 "Record" at bounding box center [217, 157] width 13 height 7
click at [243, 221] on span "SUBMIT" at bounding box center [236, 224] width 16 height 8
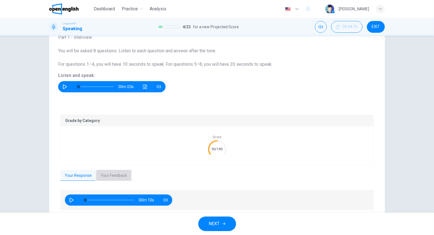
click at [109, 174] on button "Your Feedback" at bounding box center [113, 176] width 35 height 12
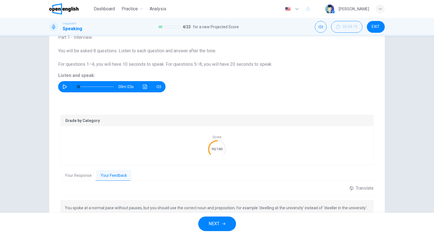
scroll to position [73, 0]
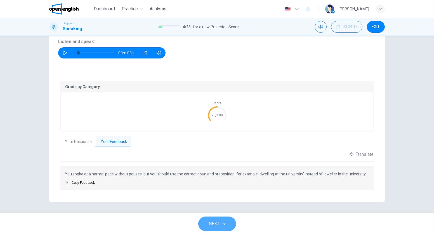
click at [217, 225] on span "NEXT" at bounding box center [214, 224] width 11 height 8
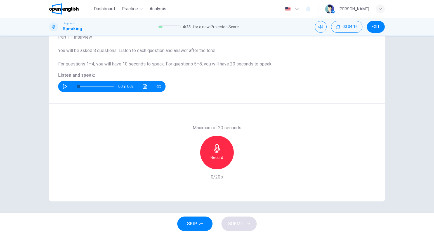
scroll to position [40, 0]
click at [60, 85] on button "button" at bounding box center [64, 86] width 9 height 11
click at [61, 86] on button "button" at bounding box center [64, 86] width 9 height 11
click at [63, 88] on icon "button" at bounding box center [65, 86] width 4 height 4
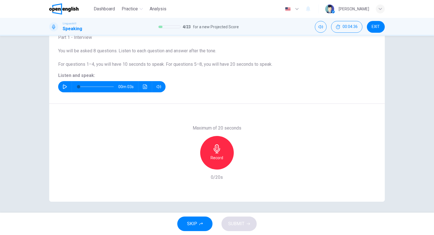
scroll to position [0, 0]
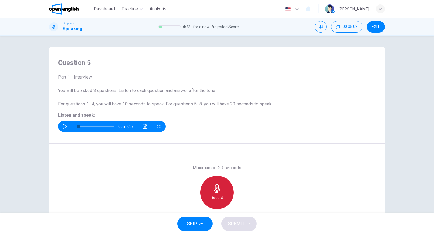
click at [215, 185] on icon "button" at bounding box center [216, 188] width 6 height 9
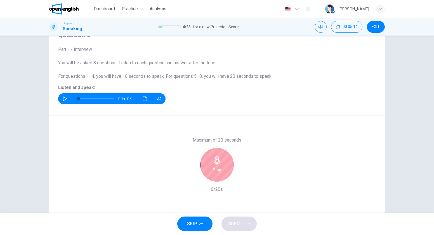
scroll to position [28, 0]
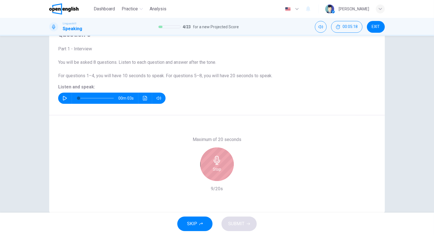
click at [213, 175] on div "Stop" at bounding box center [217, 164] width 34 height 34
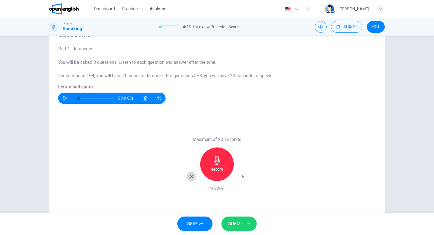
click at [189, 175] on icon "button" at bounding box center [191, 176] width 5 height 5
click at [215, 162] on icon "button" at bounding box center [216, 160] width 9 height 9
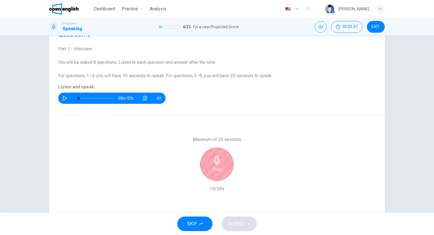
click at [215, 162] on icon "button" at bounding box center [216, 160] width 9 height 9
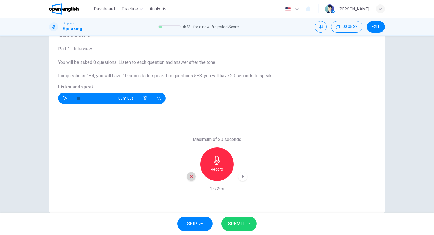
click at [189, 175] on icon "button" at bounding box center [190, 176] width 3 height 3
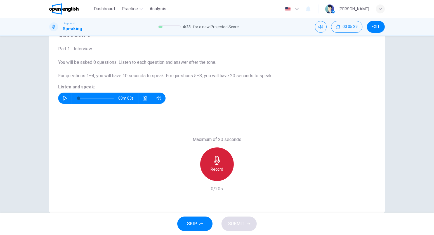
click at [211, 168] on h6 "Record" at bounding box center [217, 169] width 13 height 7
click at [209, 168] on div "Stop" at bounding box center [217, 164] width 34 height 34
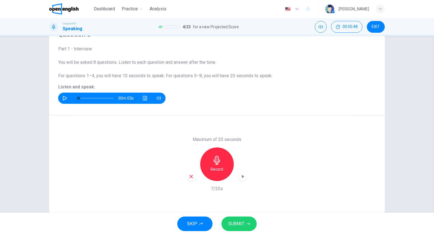
click at [189, 175] on icon "button" at bounding box center [191, 176] width 5 height 5
click at [223, 165] on div "Record" at bounding box center [217, 164] width 34 height 34
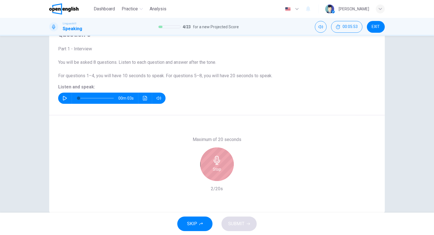
click at [223, 165] on div "Stop" at bounding box center [217, 164] width 34 height 34
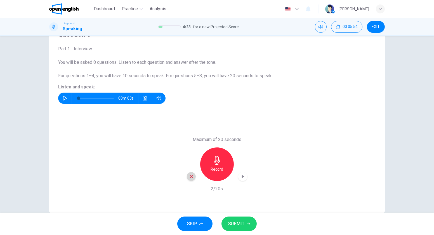
click at [189, 176] on icon "button" at bounding box center [191, 176] width 5 height 5
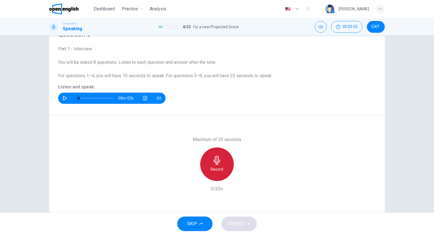
click at [219, 164] on icon "button" at bounding box center [216, 160] width 9 height 9
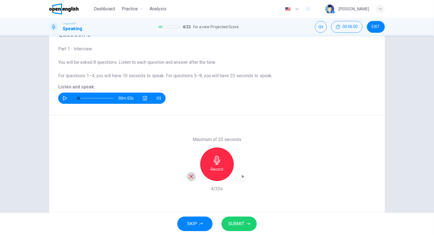
click at [189, 175] on icon "button" at bounding box center [190, 176] width 3 height 3
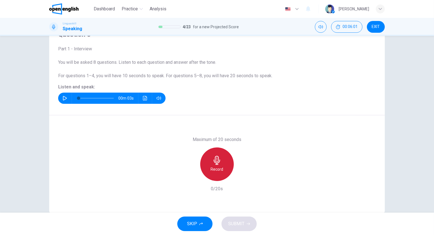
click at [218, 167] on h6 "Record" at bounding box center [217, 169] width 13 height 7
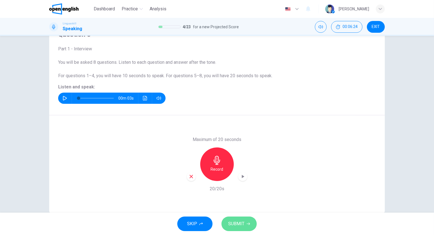
click at [232, 223] on span "SUBMIT" at bounding box center [236, 224] width 16 height 8
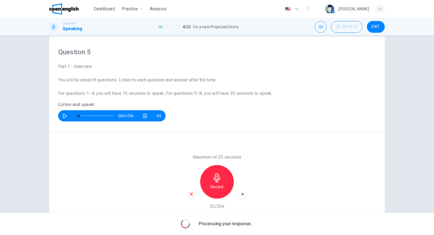
scroll to position [10, 0]
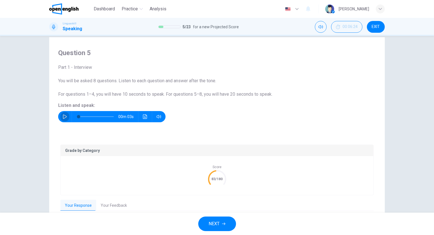
click at [63, 115] on icon "button" at bounding box center [65, 116] width 4 height 4
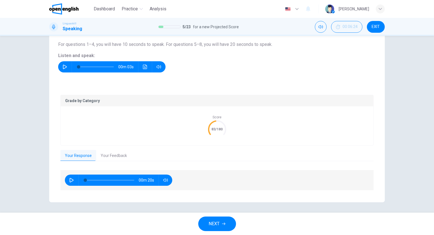
click at [114, 147] on div "Grade by Category Score 83/180 Your Response Your Feedback 00m 20s Translate ​ …" at bounding box center [216, 143] width 313 height 96
click at [115, 152] on button "Your Feedback" at bounding box center [113, 156] width 35 height 12
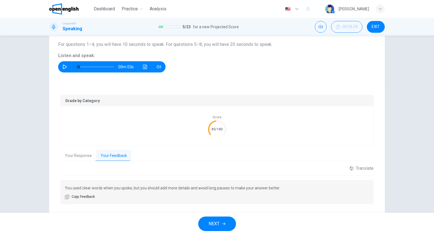
scroll to position [73, 0]
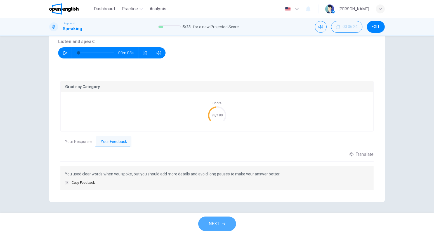
click at [211, 221] on span "NEXT" at bounding box center [214, 224] width 11 height 8
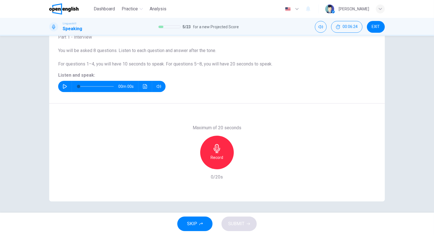
scroll to position [40, 0]
click at [63, 87] on icon "button" at bounding box center [65, 86] width 4 height 4
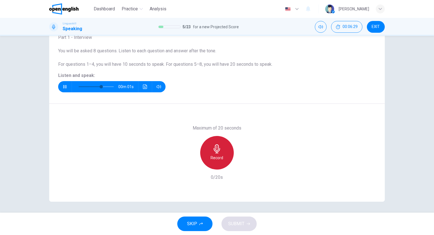
click at [221, 157] on h6 "Record" at bounding box center [217, 157] width 13 height 7
click at [209, 151] on div "Stop" at bounding box center [217, 153] width 34 height 34
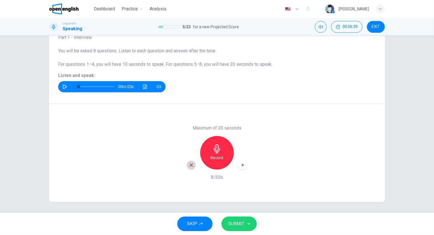
click at [187, 167] on div "button" at bounding box center [191, 164] width 9 height 9
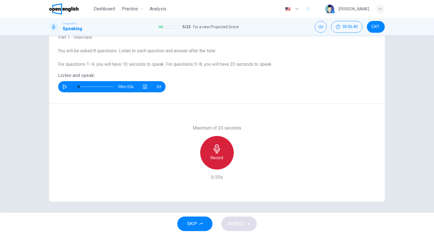
click at [216, 161] on div "Record" at bounding box center [217, 153] width 34 height 34
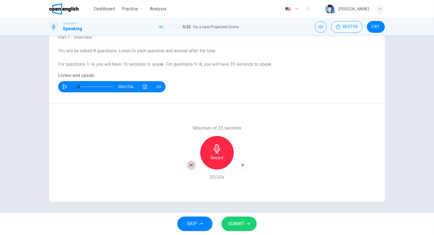
click at [190, 164] on icon "button" at bounding box center [190, 164] width 3 height 3
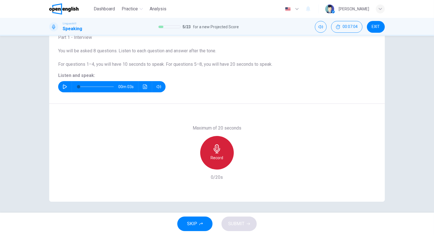
click at [222, 152] on div "Record" at bounding box center [217, 153] width 34 height 34
click at [222, 152] on div "Stop" at bounding box center [217, 153] width 34 height 34
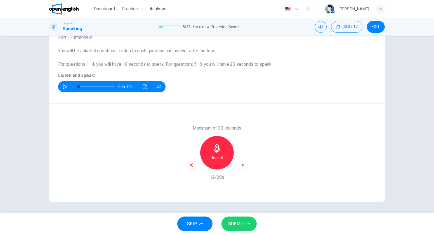
click at [222, 152] on div "Record" at bounding box center [217, 153] width 34 height 34
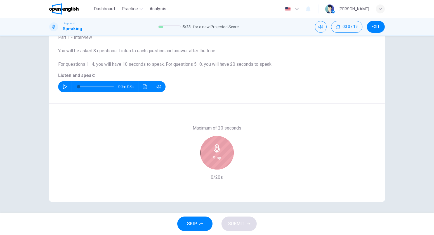
click at [218, 165] on div "Stop" at bounding box center [217, 153] width 34 height 34
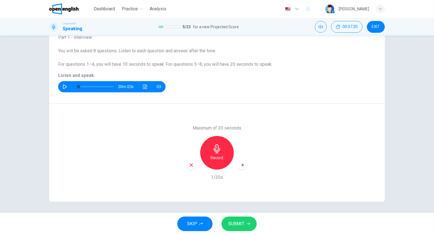
click at [195, 165] on div "Record" at bounding box center [217, 153] width 60 height 34
click at [213, 159] on h6 "Record" at bounding box center [217, 157] width 13 height 7
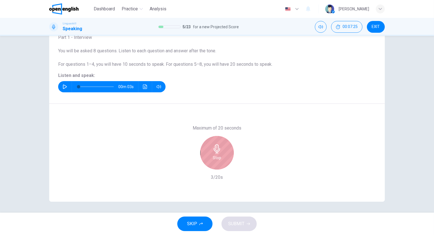
click at [213, 159] on h6 "Stop" at bounding box center [217, 157] width 8 height 7
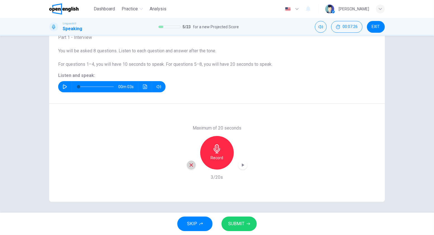
click at [191, 163] on icon "button" at bounding box center [190, 164] width 3 height 3
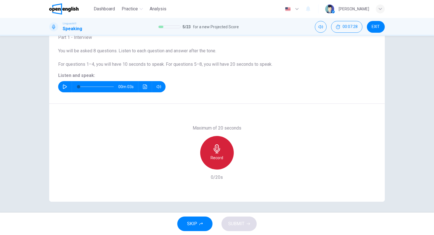
click at [218, 154] on h6 "Record" at bounding box center [217, 157] width 13 height 7
click at [218, 154] on h6 "Stop" at bounding box center [217, 157] width 8 height 7
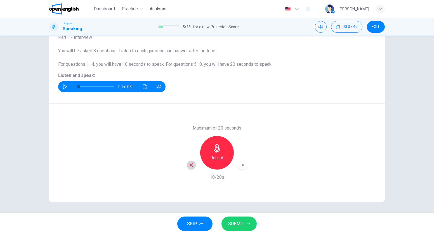
click at [189, 165] on icon "button" at bounding box center [191, 164] width 5 height 5
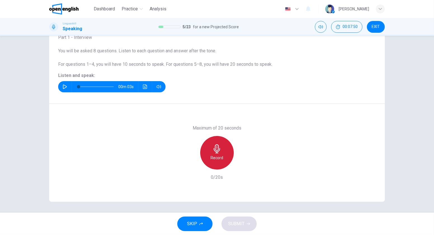
click at [208, 160] on div "Record" at bounding box center [217, 153] width 34 height 34
click at [208, 160] on div "Stop" at bounding box center [217, 153] width 34 height 34
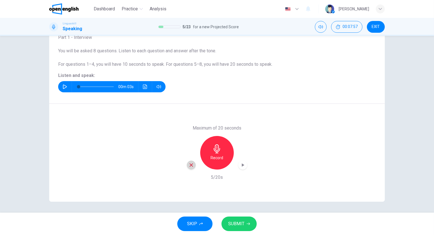
click at [192, 164] on icon "button" at bounding box center [191, 164] width 5 height 5
click at [214, 156] on h6 "Record" at bounding box center [217, 157] width 13 height 7
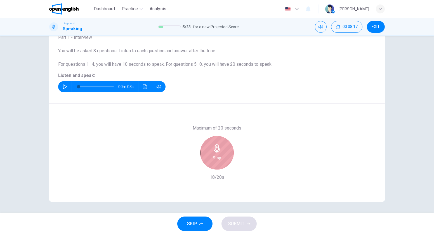
click at [214, 156] on h6 "Stop" at bounding box center [217, 157] width 8 height 7
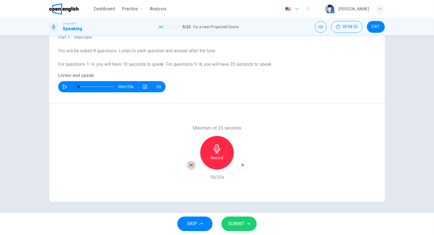
click at [189, 164] on icon "button" at bounding box center [191, 164] width 5 height 5
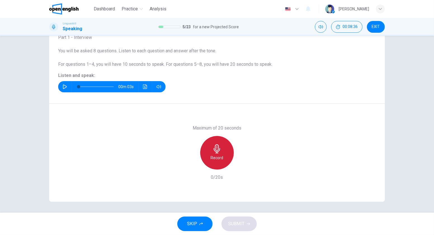
click at [217, 152] on icon "button" at bounding box center [216, 148] width 9 height 9
click at [219, 157] on div "Stop" at bounding box center [217, 153] width 34 height 34
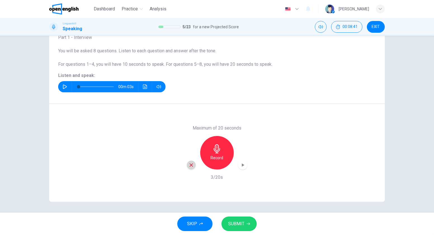
click at [189, 164] on icon "button" at bounding box center [190, 164] width 3 height 3
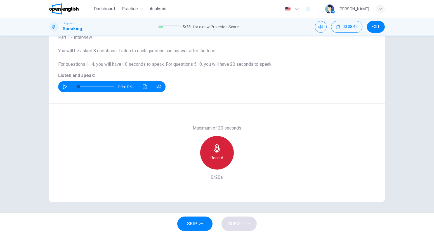
click at [211, 157] on h6 "Record" at bounding box center [217, 157] width 13 height 7
click at [209, 157] on div "Stop" at bounding box center [217, 153] width 34 height 34
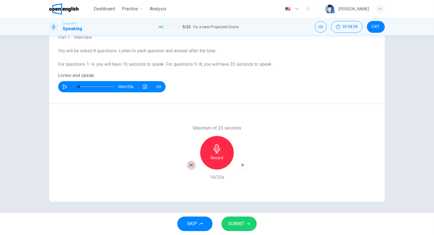
click at [189, 165] on icon "button" at bounding box center [191, 164] width 5 height 5
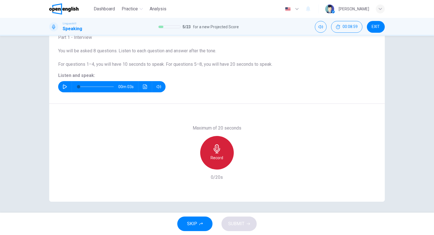
click at [222, 156] on div "Record" at bounding box center [217, 153] width 34 height 34
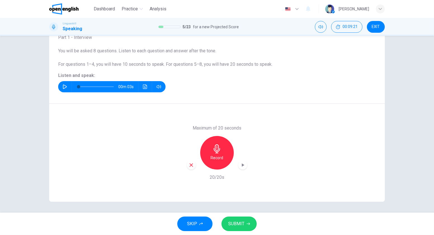
click at [231, 225] on span "SUBMIT" at bounding box center [236, 224] width 16 height 8
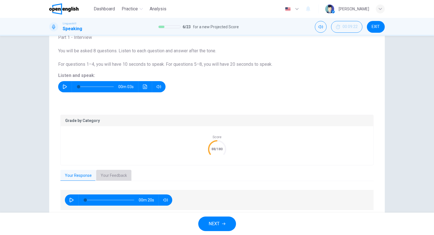
click at [117, 173] on button "Your Feedback" at bounding box center [113, 176] width 35 height 12
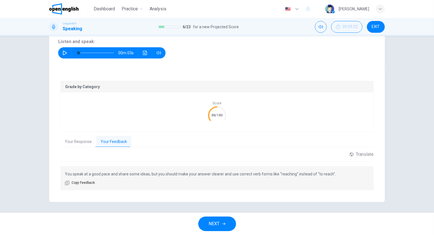
scroll to position [73, 0]
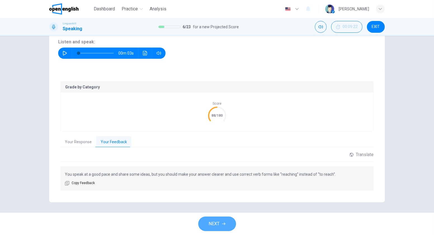
click at [221, 218] on button "NEXT" at bounding box center [217, 223] width 38 height 15
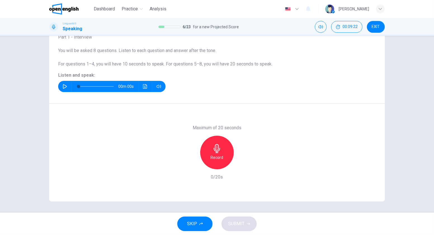
scroll to position [40, 0]
click at [65, 87] on icon "button" at bounding box center [65, 86] width 4 height 4
click at [144, 89] on button "Click to see the audio transcription" at bounding box center [145, 86] width 9 height 11
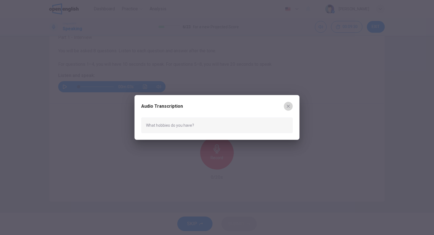
click at [290, 106] on icon "button" at bounding box center [288, 106] width 4 height 4
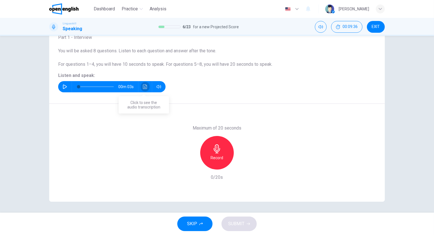
click at [143, 86] on icon "Click to see the audio transcription" at bounding box center [145, 86] width 4 height 4
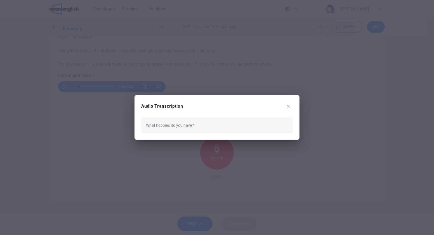
click at [215, 85] on div at bounding box center [217, 117] width 434 height 235
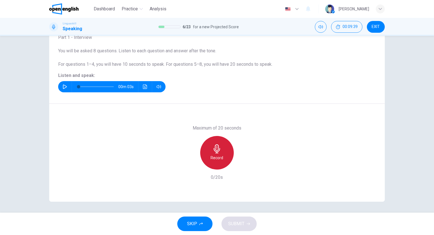
click at [222, 153] on div "Record" at bounding box center [217, 153] width 34 height 34
click at [222, 153] on div "Stop" at bounding box center [217, 153] width 34 height 34
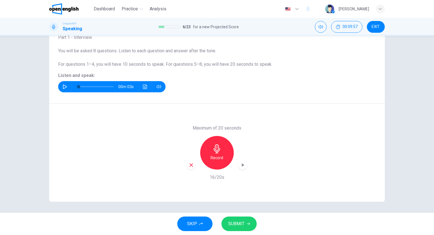
click at [189, 163] on icon "button" at bounding box center [191, 164] width 5 height 5
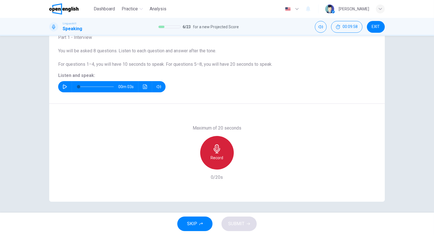
click at [225, 151] on div "Record" at bounding box center [217, 153] width 34 height 34
click at [225, 151] on div "Stop" at bounding box center [217, 153] width 34 height 34
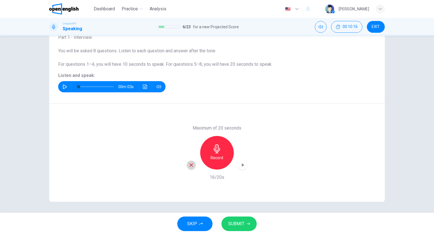
click at [189, 166] on icon "button" at bounding box center [191, 164] width 5 height 5
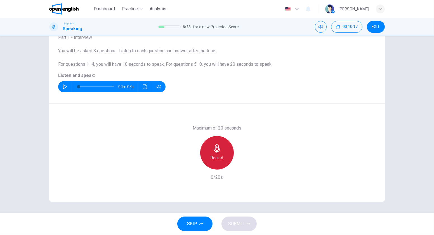
click at [220, 155] on h6 "Record" at bounding box center [217, 157] width 13 height 7
click at [220, 155] on div "Stop" at bounding box center [217, 153] width 34 height 34
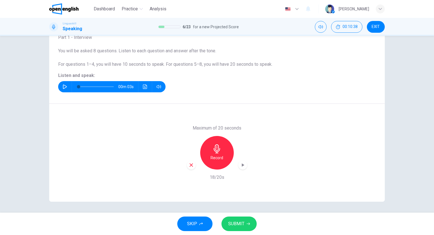
click at [187, 160] on div "Record" at bounding box center [217, 153] width 60 height 34
click at [234, 220] on span "SUBMIT" at bounding box center [236, 224] width 16 height 8
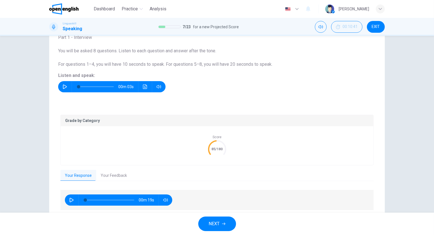
click at [110, 177] on button "Your Feedback" at bounding box center [113, 176] width 35 height 12
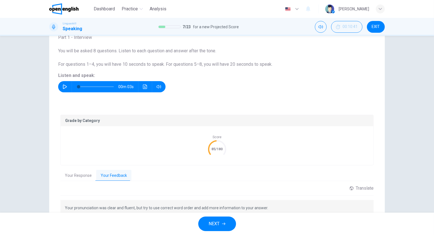
scroll to position [73, 0]
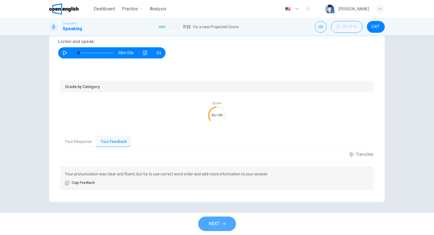
click at [221, 220] on button "NEXT" at bounding box center [217, 223] width 38 height 15
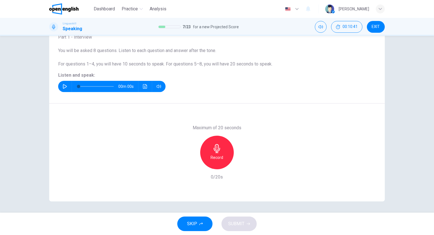
scroll to position [40, 0]
click at [64, 85] on icon "button" at bounding box center [65, 86] width 4 height 4
type input "*"
click at [146, 84] on button "Click to see the audio transcription" at bounding box center [145, 86] width 9 height 11
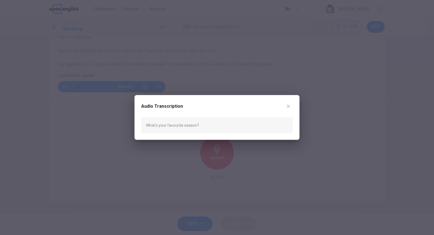
click at [158, 168] on div at bounding box center [217, 117] width 434 height 235
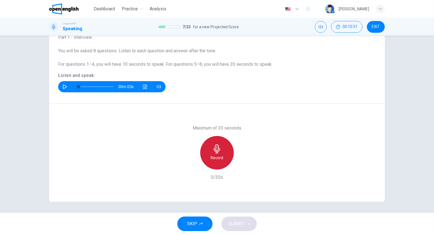
click at [220, 156] on h6 "Record" at bounding box center [217, 157] width 13 height 7
click at [220, 156] on div "Stop" at bounding box center [217, 153] width 34 height 34
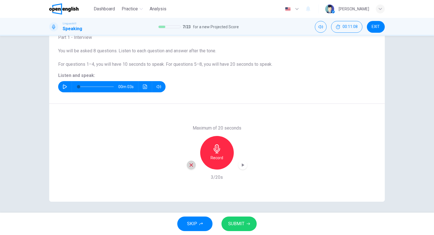
click at [189, 166] on icon "button" at bounding box center [191, 164] width 5 height 5
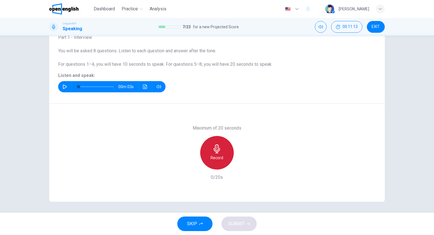
click at [220, 147] on div "Record" at bounding box center [217, 153] width 34 height 34
click at [220, 147] on div "Stop" at bounding box center [217, 153] width 34 height 34
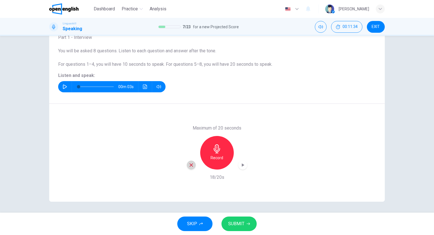
click at [190, 168] on div "button" at bounding box center [191, 164] width 9 height 9
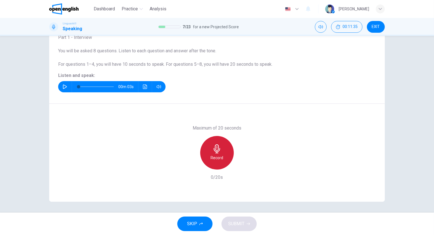
click at [211, 157] on h6 "Record" at bounding box center [217, 157] width 13 height 7
click at [213, 157] on h6 "Stop" at bounding box center [217, 157] width 8 height 7
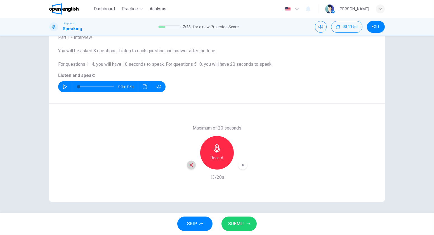
click at [189, 163] on icon "button" at bounding box center [191, 164] width 5 height 5
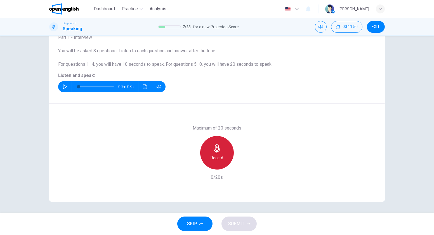
click at [206, 160] on div "Record" at bounding box center [217, 153] width 34 height 34
click at [206, 160] on div "Stop" at bounding box center [217, 153] width 34 height 34
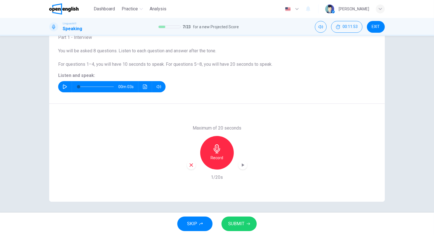
click at [216, 158] on h6 "Record" at bounding box center [217, 157] width 13 height 7
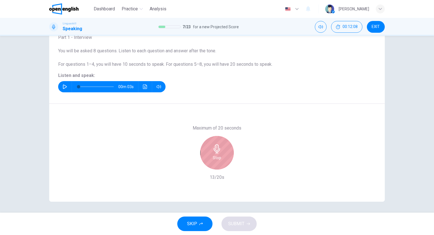
click at [216, 158] on h6 "Stop" at bounding box center [217, 157] width 8 height 7
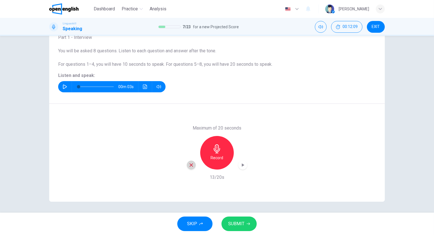
click at [190, 165] on icon "button" at bounding box center [190, 164] width 3 height 3
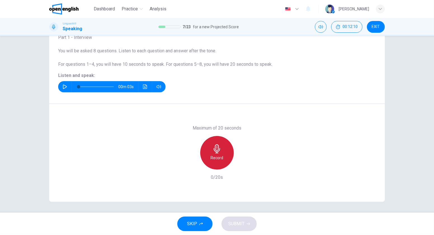
click at [212, 153] on div "Record" at bounding box center [217, 153] width 34 height 34
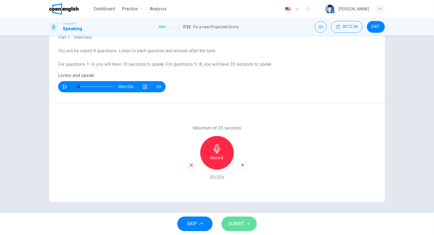
click at [245, 225] on button "SUBMIT" at bounding box center [238, 223] width 35 height 15
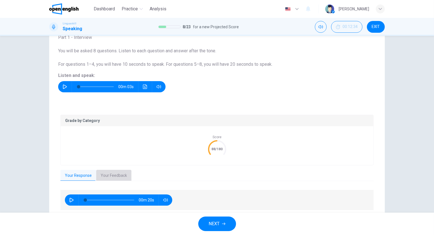
click at [112, 176] on button "Your Feedback" at bounding box center [113, 176] width 35 height 12
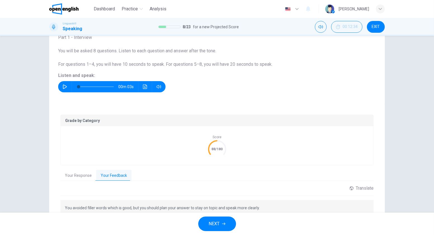
scroll to position [73, 0]
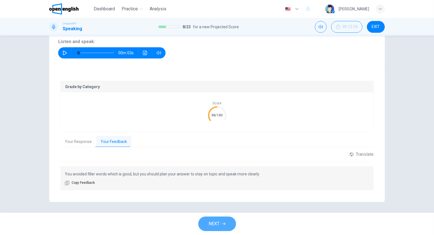
click at [216, 222] on span "NEXT" at bounding box center [214, 224] width 11 height 8
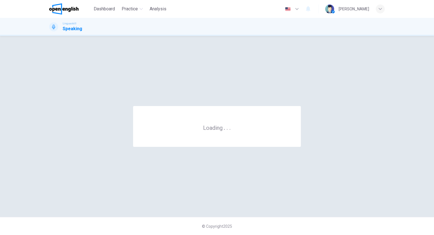
scroll to position [0, 0]
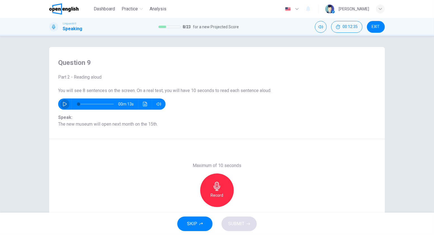
click at [64, 105] on icon "button" at bounding box center [65, 104] width 4 height 4
type input "*"
click at [211, 194] on h6 "Record" at bounding box center [217, 195] width 13 height 7
click at [211, 200] on div "Stop" at bounding box center [217, 190] width 34 height 34
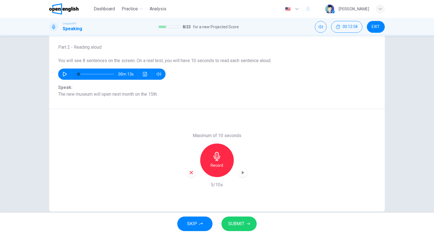
scroll to position [32, 0]
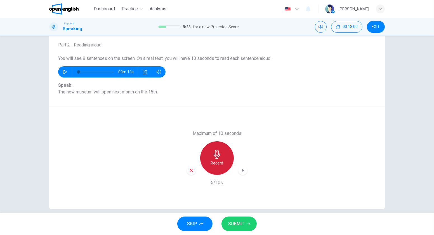
click at [214, 162] on h6 "Record" at bounding box center [217, 163] width 13 height 7
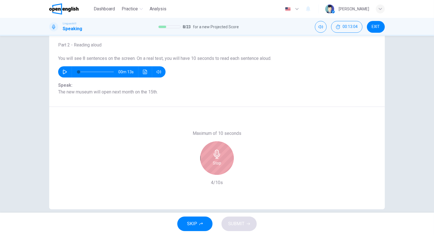
click at [214, 162] on h6 "Stop" at bounding box center [217, 163] width 8 height 7
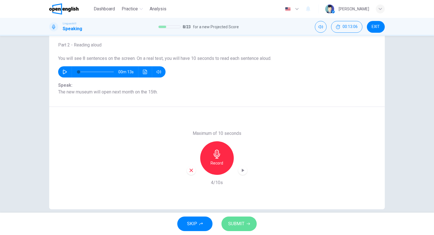
click at [240, 224] on span "SUBMIT" at bounding box center [236, 224] width 16 height 8
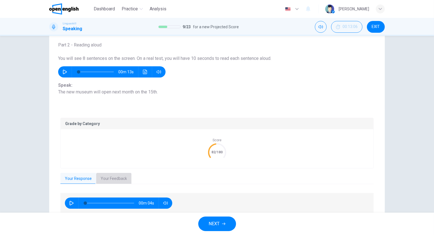
click at [113, 177] on button "Your Feedback" at bounding box center [113, 179] width 35 height 12
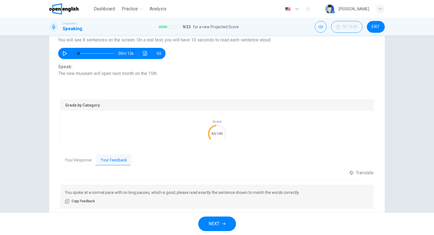
scroll to position [51, 0]
click at [220, 220] on button "NEXT" at bounding box center [217, 223] width 38 height 15
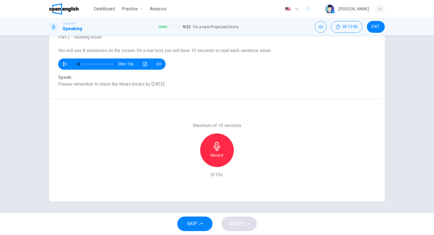
scroll to position [40, 0]
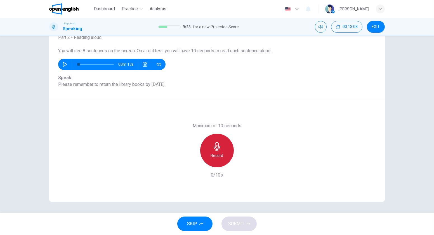
click at [203, 153] on div "Record" at bounding box center [217, 151] width 34 height 34
click at [203, 153] on div "Stop" at bounding box center [217, 151] width 34 height 34
click at [203, 153] on div "Record" at bounding box center [217, 151] width 34 height 34
click at [203, 153] on div "Stop" at bounding box center [217, 151] width 34 height 34
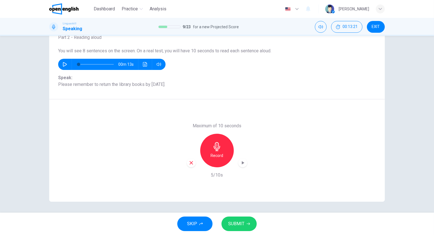
click at [190, 162] on icon "button" at bounding box center [191, 162] width 5 height 5
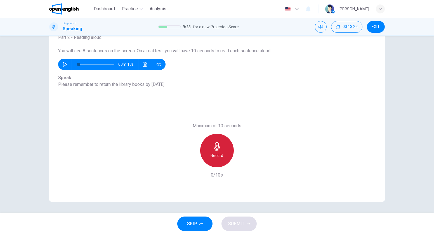
click at [208, 159] on div "Record" at bounding box center [217, 151] width 34 height 34
click at [208, 159] on div "Stop" at bounding box center [217, 151] width 34 height 34
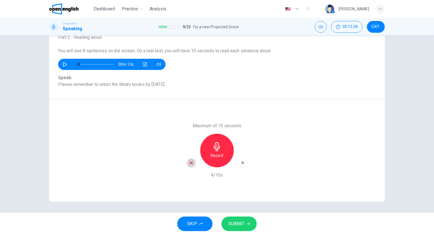
click at [190, 161] on icon "button" at bounding box center [191, 162] width 5 height 5
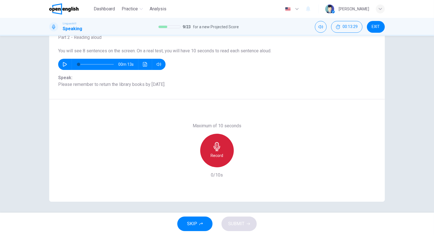
click at [209, 156] on div "Record" at bounding box center [217, 151] width 34 height 34
click at [209, 156] on div "Stop" at bounding box center [217, 151] width 34 height 34
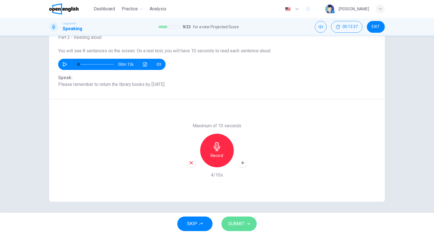
click at [242, 224] on span "SUBMIT" at bounding box center [236, 224] width 16 height 8
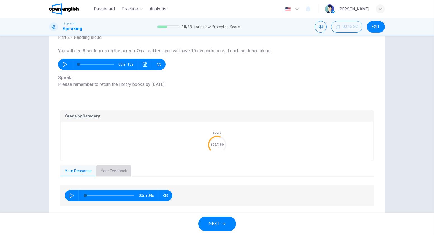
click at [117, 170] on button "Your Feedback" at bounding box center [113, 171] width 35 height 12
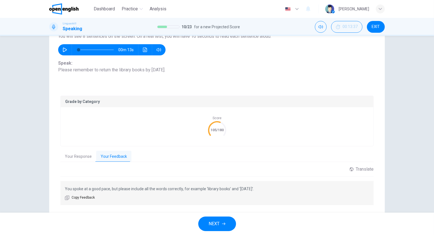
scroll to position [53, 0]
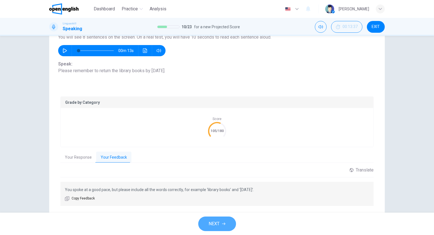
click at [218, 226] on span "NEXT" at bounding box center [214, 224] width 11 height 8
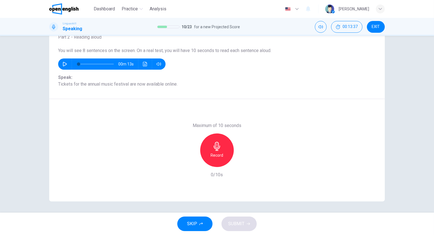
scroll to position [40, 0]
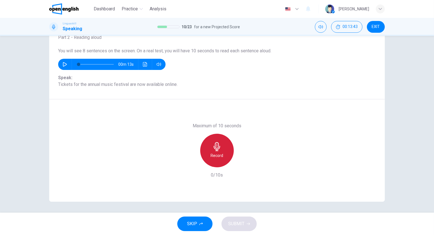
click at [211, 152] on h6 "Record" at bounding box center [217, 155] width 13 height 7
click at [211, 152] on div "Stop" at bounding box center [217, 151] width 34 height 34
click at [222, 152] on div "Record" at bounding box center [217, 151] width 34 height 34
click at [222, 152] on div "Stop" at bounding box center [217, 151] width 34 height 34
click at [211, 154] on h6 "Record" at bounding box center [217, 155] width 13 height 7
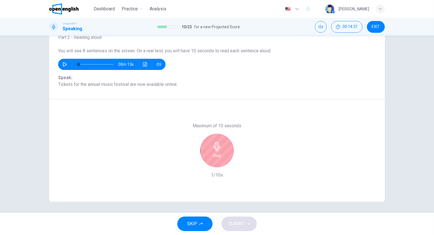
click at [213, 154] on h6 "Stop" at bounding box center [217, 155] width 8 height 7
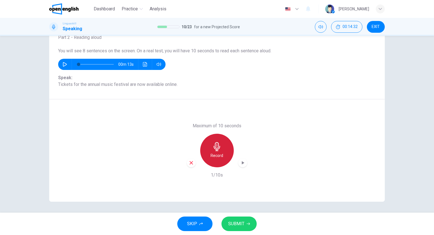
click at [211, 154] on h6 "Record" at bounding box center [217, 155] width 13 height 7
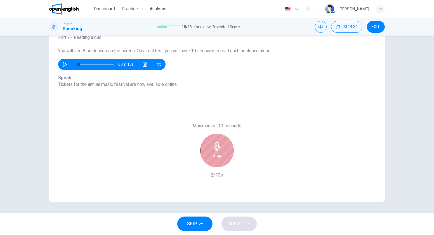
click at [213, 154] on h6 "Stop" at bounding box center [217, 155] width 8 height 7
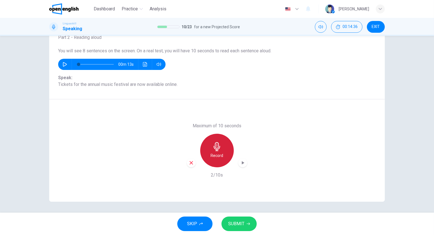
click at [211, 154] on h6 "Record" at bounding box center [217, 155] width 13 height 7
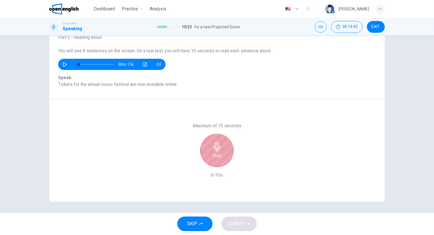
click at [213, 154] on h6 "Stop" at bounding box center [217, 155] width 8 height 7
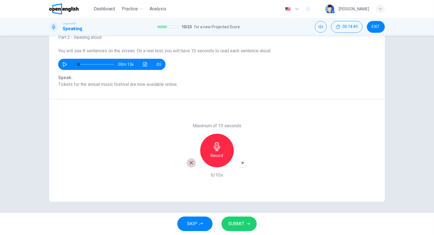
click at [192, 161] on icon "button" at bounding box center [191, 162] width 5 height 5
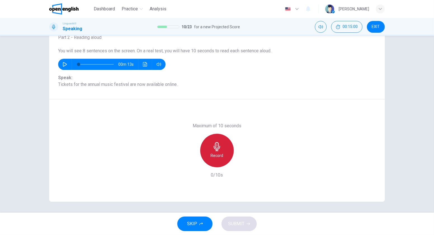
click at [215, 150] on icon "button" at bounding box center [216, 146] width 6 height 9
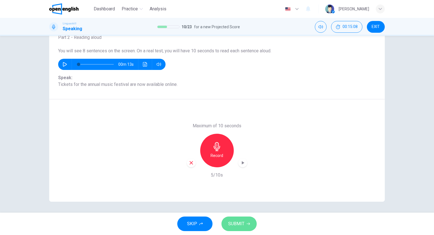
click at [236, 224] on span "SUBMIT" at bounding box center [236, 224] width 16 height 8
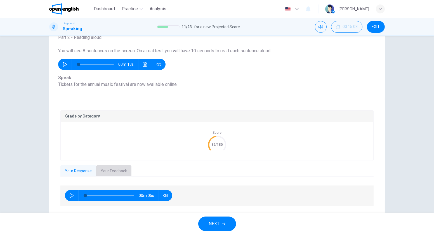
click at [113, 165] on button "Your Feedback" at bounding box center [113, 171] width 35 height 12
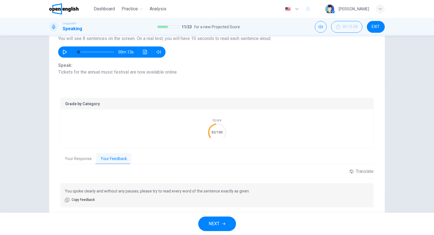
scroll to position [52, 0]
click at [214, 223] on span "NEXT" at bounding box center [214, 224] width 11 height 8
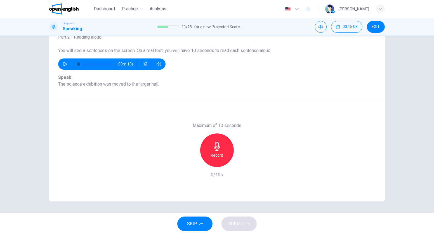
scroll to position [40, 0]
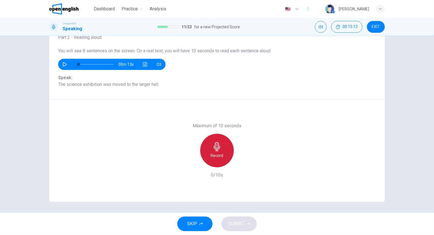
click at [212, 151] on div "Record" at bounding box center [217, 151] width 34 height 34
click at [212, 151] on div "Stop" at bounding box center [217, 151] width 34 height 34
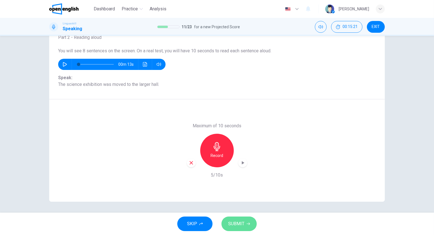
click at [240, 221] on span "SUBMIT" at bounding box center [236, 224] width 16 height 8
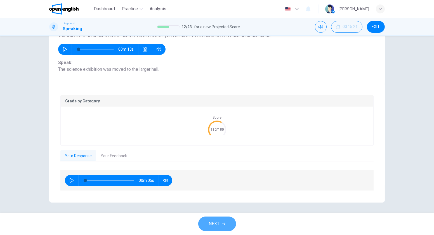
click at [220, 223] on button "NEXT" at bounding box center [217, 223] width 38 height 15
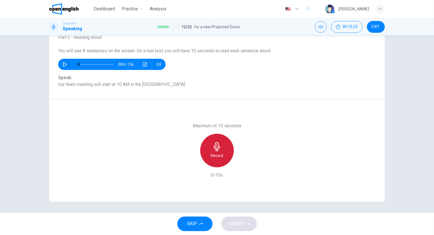
click at [214, 149] on icon "button" at bounding box center [216, 146] width 9 height 9
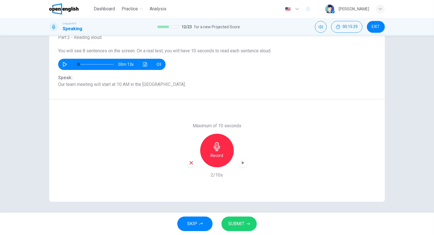
click at [214, 149] on icon "button" at bounding box center [216, 146] width 9 height 9
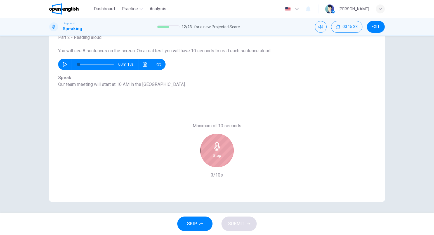
click at [214, 149] on icon "button" at bounding box center [216, 146] width 9 height 9
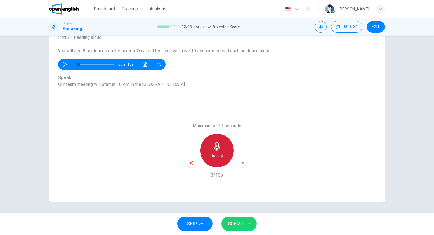
click at [214, 149] on icon "button" at bounding box center [216, 146] width 9 height 9
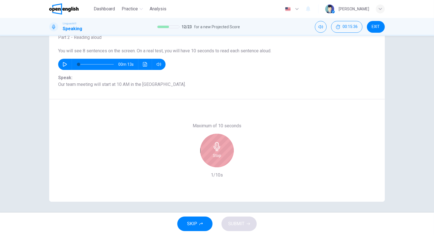
click at [214, 149] on icon "button" at bounding box center [216, 146] width 9 height 9
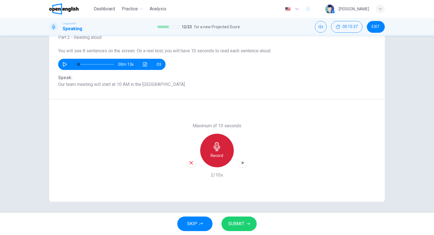
click at [214, 149] on icon "button" at bounding box center [216, 146] width 9 height 9
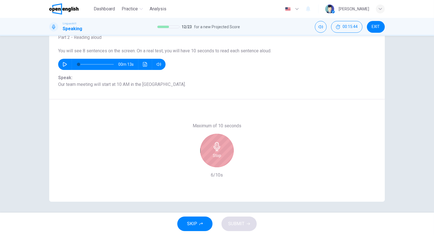
click at [214, 149] on icon "button" at bounding box center [216, 146] width 9 height 9
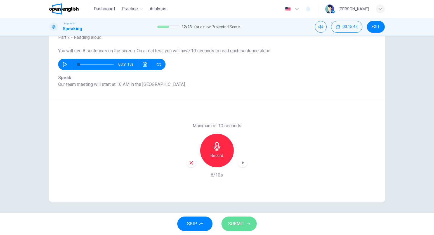
click at [234, 219] on button "SUBMIT" at bounding box center [238, 223] width 35 height 15
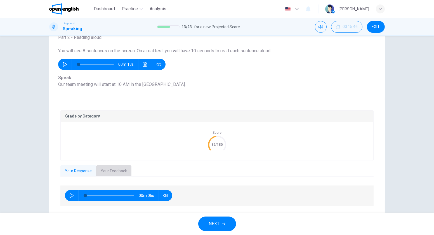
click at [107, 168] on button "Your Feedback" at bounding box center [113, 171] width 35 height 12
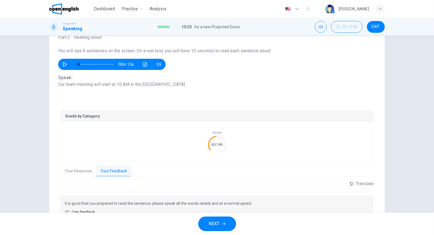
click at [213, 224] on span "NEXT" at bounding box center [214, 224] width 11 height 8
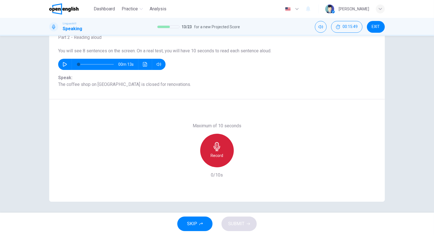
click at [220, 150] on div "Record" at bounding box center [217, 151] width 34 height 34
click at [220, 150] on div "Stop" at bounding box center [217, 151] width 34 height 34
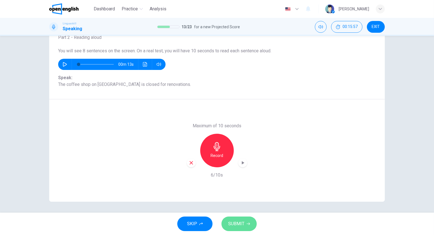
click at [241, 224] on span "SUBMIT" at bounding box center [236, 224] width 16 height 8
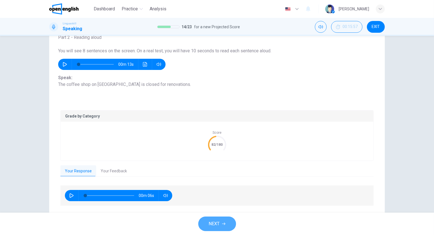
click at [227, 224] on button "NEXT" at bounding box center [217, 223] width 38 height 15
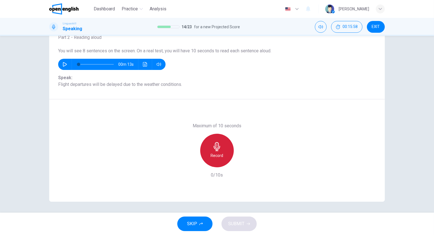
click at [222, 150] on div "Record" at bounding box center [217, 151] width 34 height 34
click at [222, 150] on div "Stop" at bounding box center [217, 151] width 34 height 34
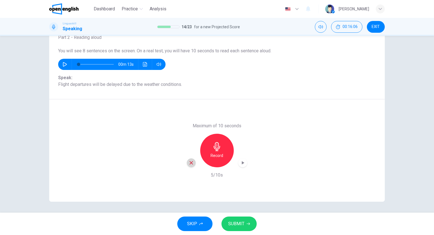
click at [187, 161] on div "button" at bounding box center [191, 162] width 9 height 9
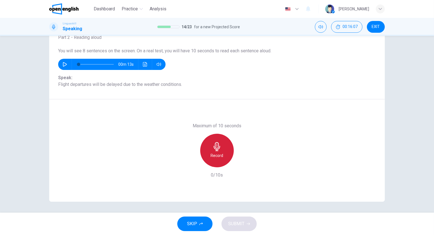
click at [211, 155] on h6 "Record" at bounding box center [217, 155] width 13 height 7
click at [210, 155] on div "Stop" at bounding box center [217, 151] width 34 height 34
click at [211, 155] on h6 "Record" at bounding box center [217, 155] width 13 height 7
click at [221, 151] on div "Stop" at bounding box center [217, 151] width 34 height 34
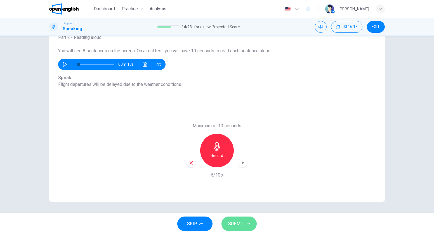
click at [244, 225] on button "SUBMIT" at bounding box center [238, 223] width 35 height 15
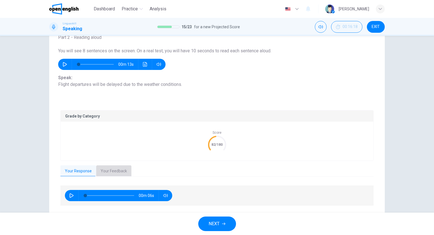
click at [116, 167] on button "Your Feedback" at bounding box center [113, 171] width 35 height 12
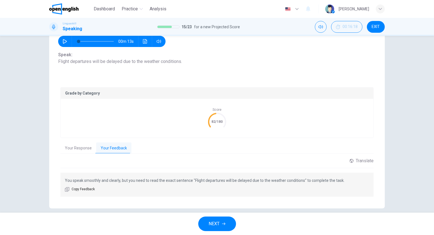
scroll to position [65, 0]
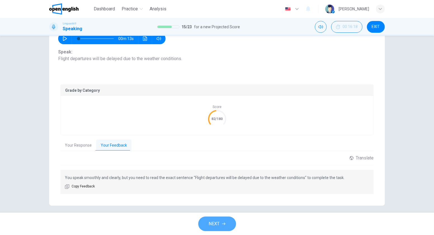
click at [227, 225] on button "NEXT" at bounding box center [217, 223] width 38 height 15
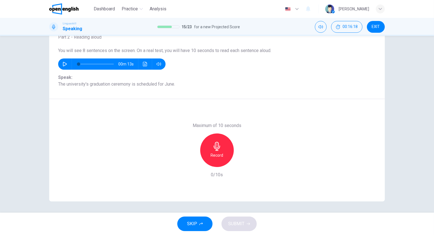
scroll to position [40, 0]
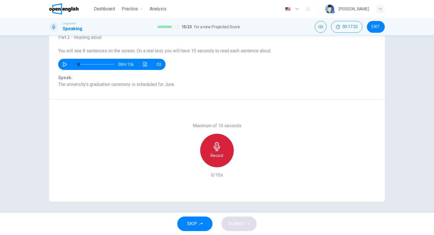
click at [217, 150] on icon "button" at bounding box center [216, 146] width 9 height 9
click at [215, 152] on h6 "Record" at bounding box center [217, 155] width 13 height 7
click at [215, 152] on h6 "Stop" at bounding box center [217, 155] width 8 height 7
click at [215, 152] on h6 "Record" at bounding box center [217, 155] width 13 height 7
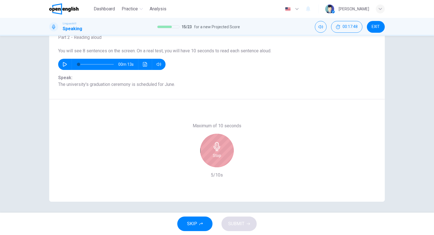
click at [215, 152] on h6 "Stop" at bounding box center [217, 155] width 8 height 7
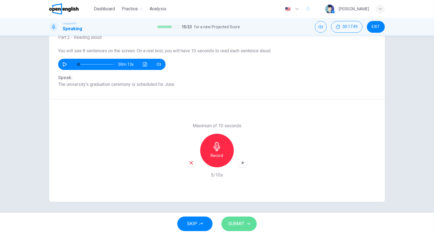
click at [241, 222] on span "SUBMIT" at bounding box center [236, 224] width 16 height 8
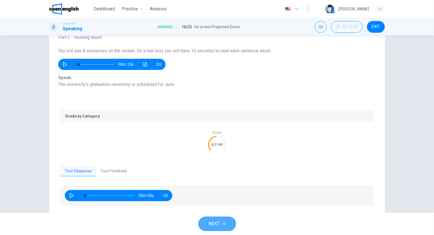
click at [219, 220] on span "NEXT" at bounding box center [214, 224] width 11 height 8
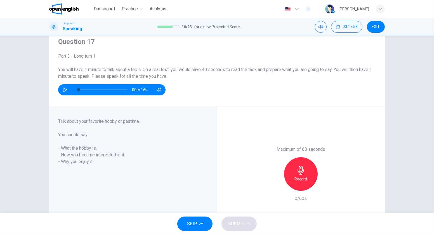
scroll to position [21, 0]
click at [65, 91] on icon "button" at bounding box center [65, 89] width 4 height 4
click at [286, 180] on div "Record" at bounding box center [301, 174] width 34 height 34
type input "*"
click at [286, 180] on div "Stop" at bounding box center [301, 174] width 34 height 34
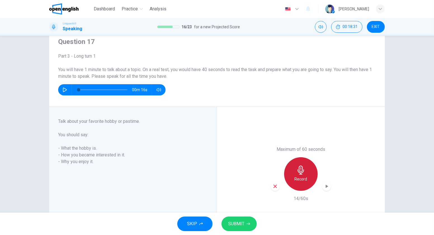
click at [301, 180] on h6 "Record" at bounding box center [300, 178] width 13 height 7
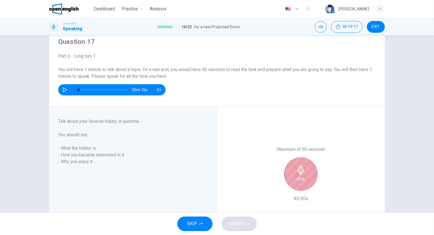
click at [301, 180] on h6 "Stop" at bounding box center [300, 178] width 8 height 7
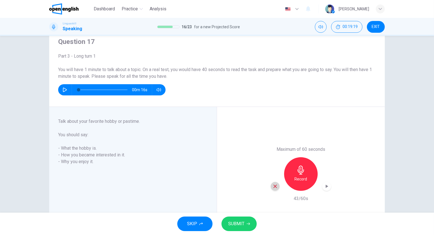
click at [273, 186] on icon "button" at bounding box center [274, 186] width 5 height 5
click at [303, 182] on div "Record" at bounding box center [301, 174] width 34 height 34
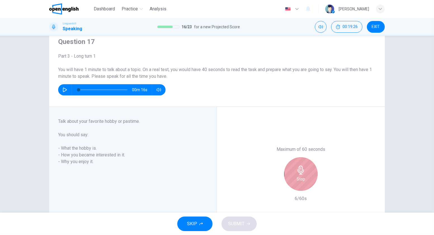
click at [303, 182] on div "Stop" at bounding box center [301, 174] width 34 height 34
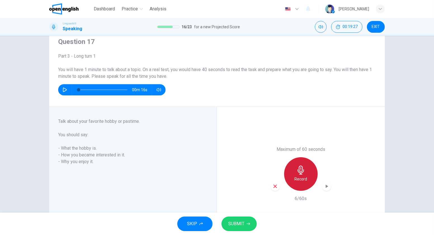
click at [303, 182] on div "Record" at bounding box center [301, 174] width 34 height 34
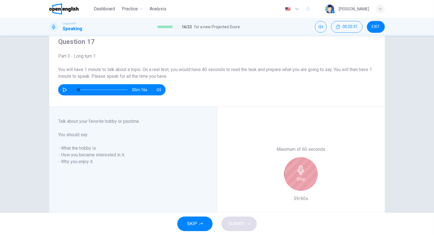
click at [303, 182] on div "Stop" at bounding box center [301, 174] width 34 height 34
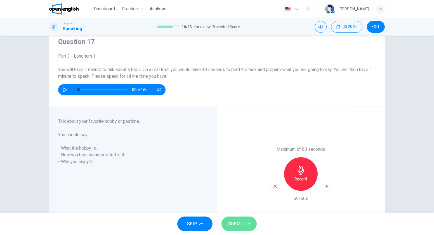
click at [241, 221] on span "SUBMIT" at bounding box center [236, 224] width 16 height 8
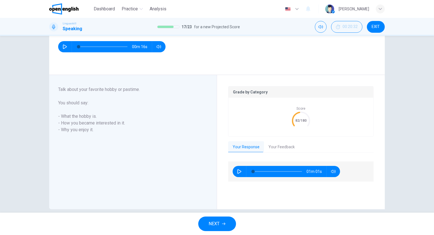
scroll to position [64, 0]
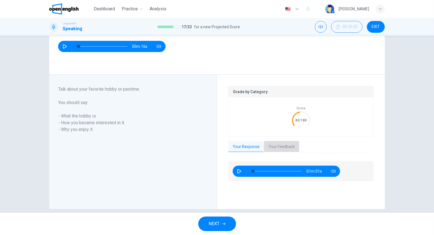
click at [285, 146] on button "Your Feedback" at bounding box center [281, 147] width 35 height 12
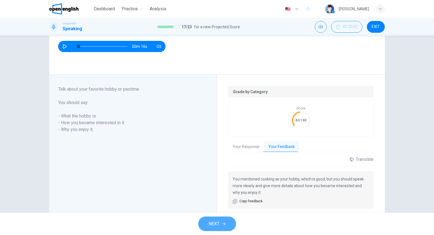
click at [217, 221] on span "NEXT" at bounding box center [214, 224] width 11 height 8
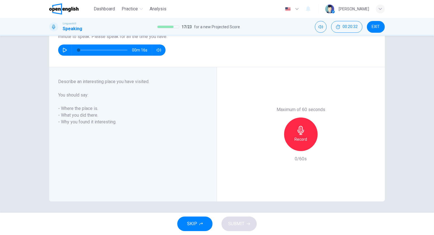
scroll to position [60, 0]
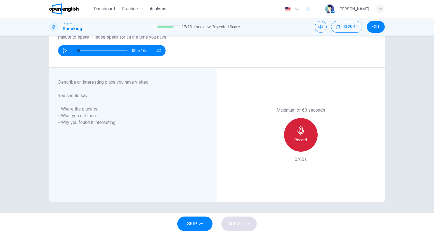
click at [298, 138] on h6 "Record" at bounding box center [300, 139] width 13 height 7
click at [298, 138] on h6 "Stop" at bounding box center [300, 139] width 8 height 7
click at [298, 138] on h6 "Record" at bounding box center [300, 139] width 13 height 7
click at [298, 138] on h6 "Stop" at bounding box center [300, 139] width 8 height 7
click at [298, 138] on h6 "Record" at bounding box center [300, 139] width 13 height 7
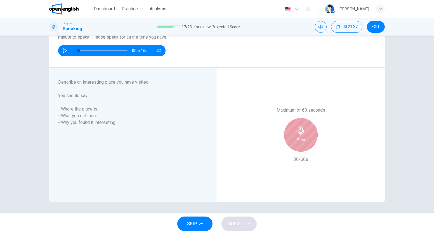
click at [298, 138] on h6 "Stop" at bounding box center [300, 139] width 8 height 7
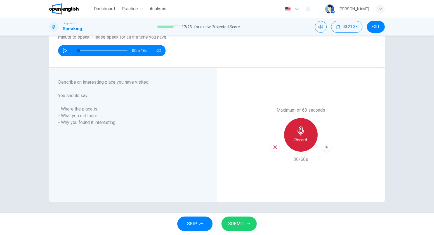
click at [298, 138] on h6 "Record" at bounding box center [300, 139] width 13 height 7
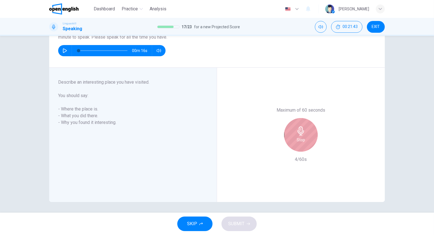
click at [298, 138] on h6 "Stop" at bounding box center [300, 139] width 8 height 7
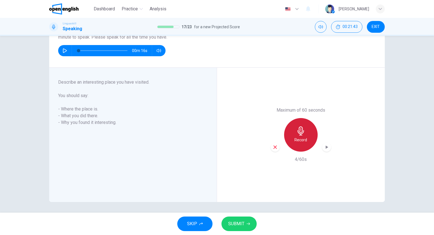
click at [298, 138] on h6 "Record" at bounding box center [300, 139] width 13 height 7
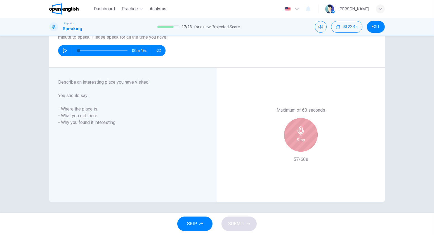
click at [298, 138] on h6 "Stop" at bounding box center [300, 139] width 8 height 7
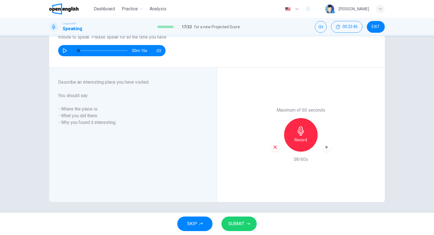
click at [240, 228] on button "SUBMIT" at bounding box center [238, 223] width 35 height 15
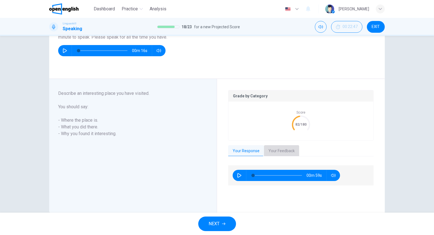
click at [281, 153] on button "Your Feedback" at bounding box center [281, 151] width 35 height 12
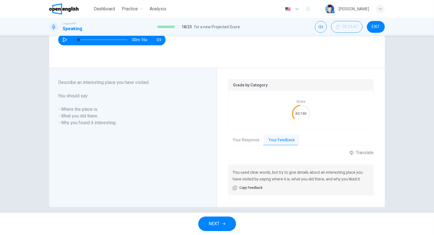
scroll to position [72, 0]
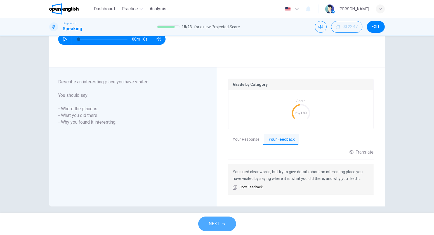
click at [218, 223] on span "NEXT" at bounding box center [214, 224] width 11 height 8
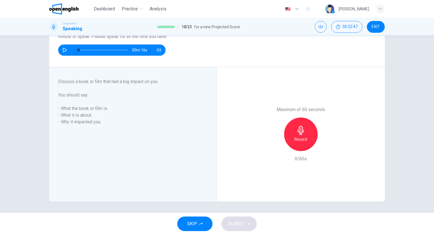
scroll to position [60, 0]
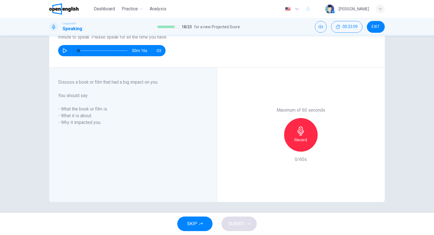
click at [291, 142] on div "Record" at bounding box center [301, 135] width 34 height 34
click at [291, 142] on div "Stop" at bounding box center [301, 135] width 34 height 34
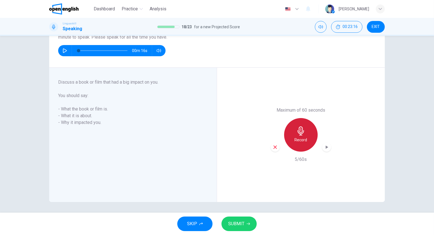
click at [291, 142] on div "Record" at bounding box center [301, 135] width 34 height 34
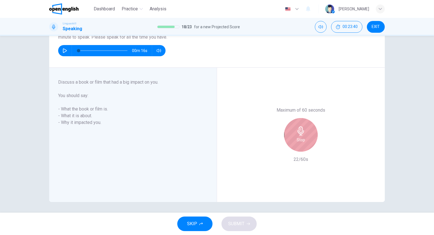
click at [291, 142] on div "Stop" at bounding box center [301, 135] width 34 height 34
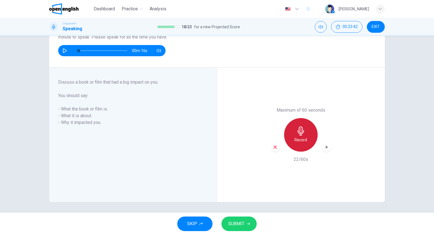
click at [291, 142] on div "Record" at bounding box center [301, 135] width 34 height 34
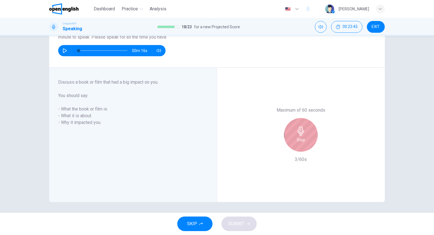
click at [291, 142] on div "Stop" at bounding box center [301, 135] width 34 height 34
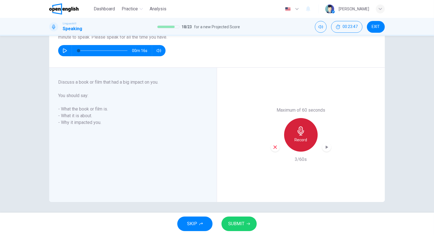
click at [291, 142] on div "Record" at bounding box center [301, 135] width 34 height 34
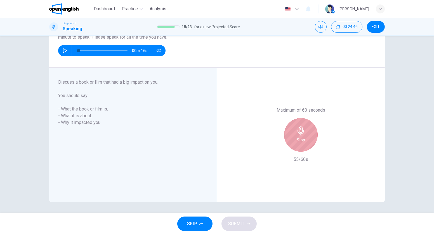
click at [291, 142] on div "Stop" at bounding box center [301, 135] width 34 height 34
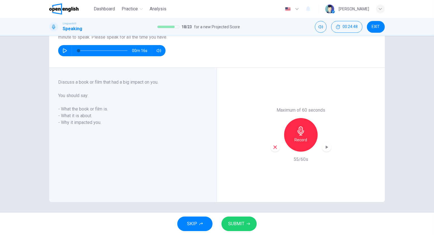
click at [246, 216] on div "SKIP SUBMIT" at bounding box center [217, 223] width 434 height 22
click at [249, 227] on button "SUBMIT" at bounding box center [238, 223] width 35 height 15
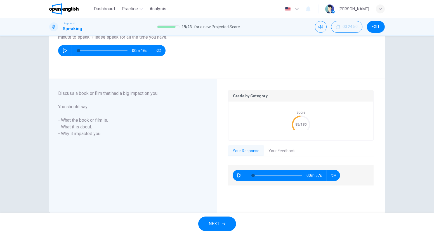
click at [287, 150] on button "Your Feedback" at bounding box center [281, 151] width 35 height 12
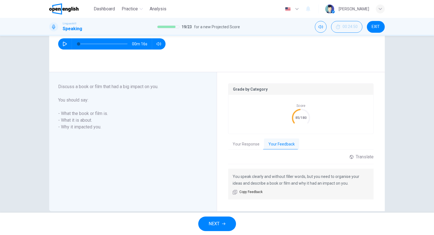
scroll to position [67, 0]
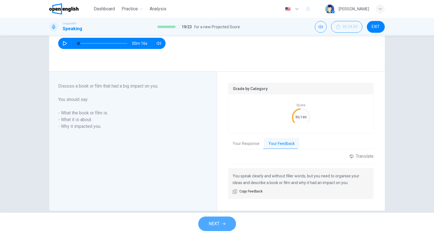
click at [221, 217] on button "NEXT" at bounding box center [217, 223] width 38 height 15
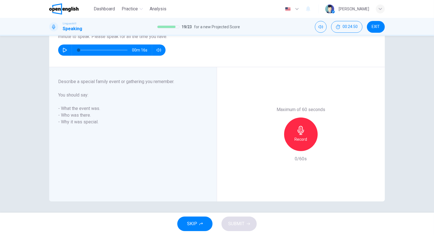
scroll to position [60, 0]
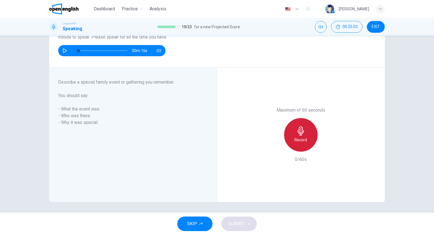
click at [296, 133] on icon "button" at bounding box center [300, 130] width 9 height 9
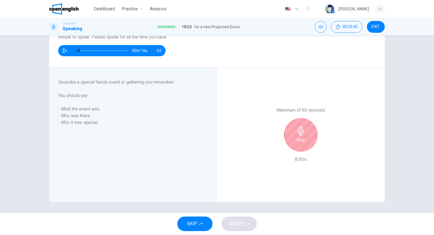
click at [296, 133] on icon "button" at bounding box center [300, 130] width 9 height 9
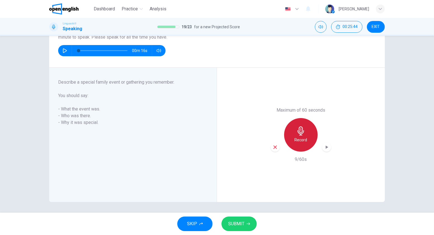
click at [296, 133] on icon "button" at bounding box center [300, 130] width 9 height 9
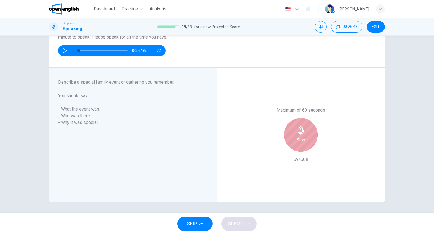
click at [296, 133] on icon "button" at bounding box center [300, 130] width 9 height 9
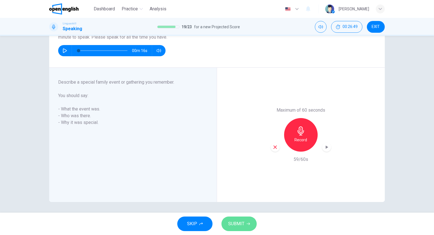
click at [244, 223] on span "SUBMIT" at bounding box center [236, 224] width 16 height 8
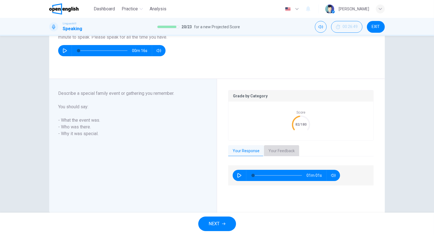
click at [278, 149] on button "Your Feedback" at bounding box center [281, 151] width 35 height 12
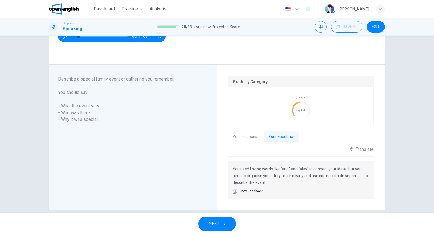
scroll to position [75, 0]
click at [218, 224] on span "NEXT" at bounding box center [214, 224] width 11 height 8
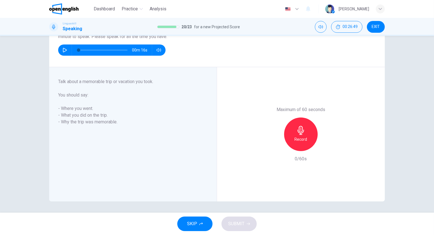
scroll to position [60, 0]
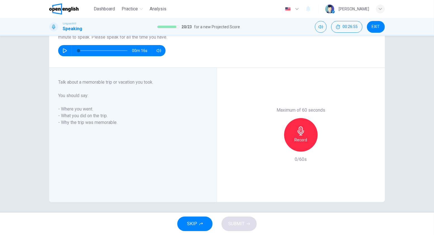
click at [300, 139] on h6 "Record" at bounding box center [300, 139] width 13 height 7
click at [300, 139] on h6 "Stop" at bounding box center [300, 139] width 8 height 7
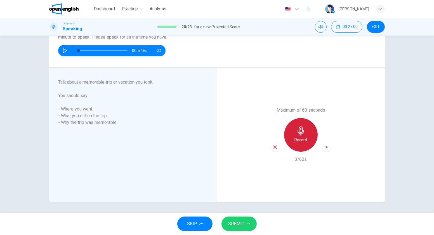
click at [300, 139] on h6 "Record" at bounding box center [300, 139] width 13 height 7
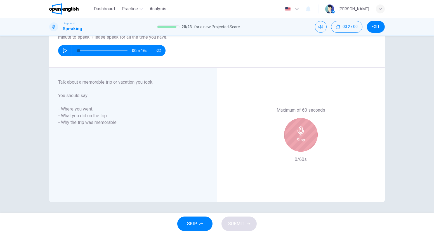
click at [300, 139] on h6 "Stop" at bounding box center [300, 139] width 8 height 7
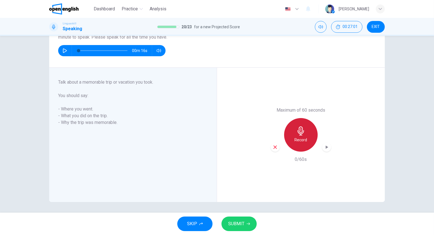
click at [300, 139] on h6 "Record" at bounding box center [300, 139] width 13 height 7
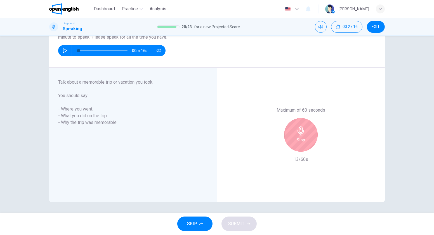
click at [300, 139] on h6 "Stop" at bounding box center [300, 139] width 8 height 7
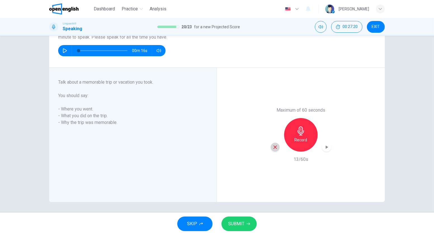
click at [272, 149] on icon "button" at bounding box center [274, 146] width 5 height 5
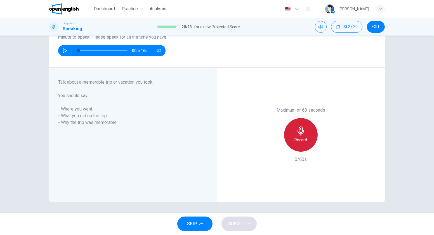
click at [301, 134] on icon "button" at bounding box center [300, 130] width 9 height 9
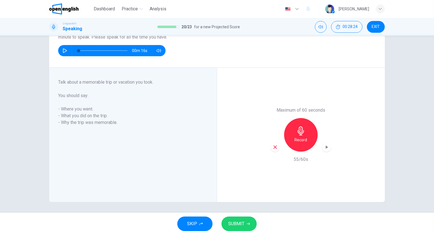
click at [235, 222] on span "SUBMIT" at bounding box center [236, 224] width 16 height 8
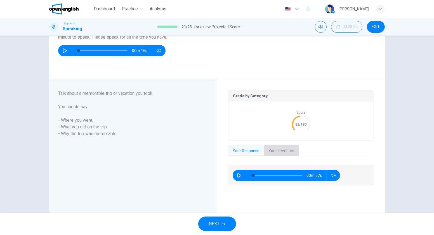
click at [282, 153] on button "Your Feedback" at bounding box center [281, 151] width 35 height 12
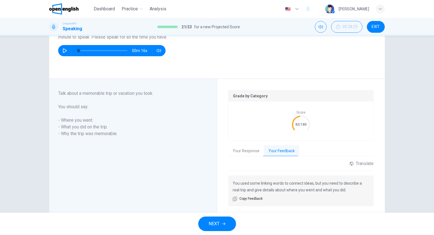
click at [227, 213] on div "NEXT" at bounding box center [217, 223] width 434 height 22
click at [222, 220] on button "NEXT" at bounding box center [217, 223] width 38 height 15
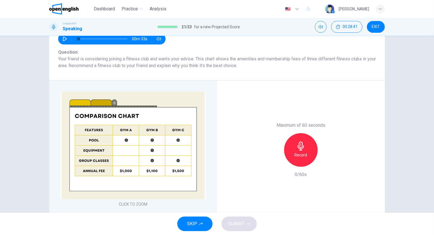
scroll to position [81, 0]
click at [297, 155] on h6 "Record" at bounding box center [300, 154] width 13 height 7
click at [297, 155] on h6 "Stop" at bounding box center [300, 154] width 8 height 7
click at [237, 227] on span "SUBMIT" at bounding box center [236, 224] width 16 height 8
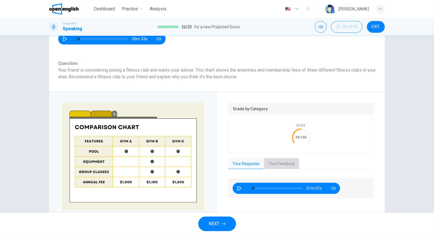
click at [277, 163] on button "Your Feedback" at bounding box center [281, 164] width 35 height 12
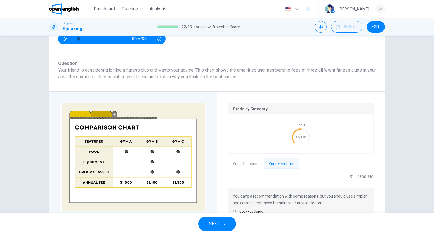
scroll to position [99, 0]
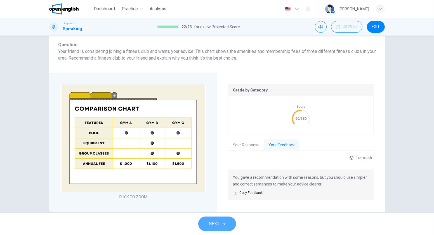
click at [218, 222] on span "NEXT" at bounding box center [214, 224] width 11 height 8
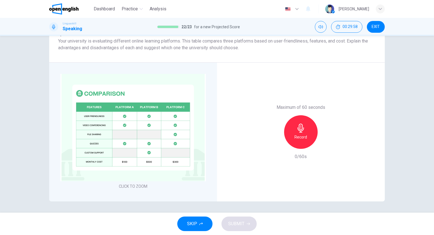
scroll to position [88, 0]
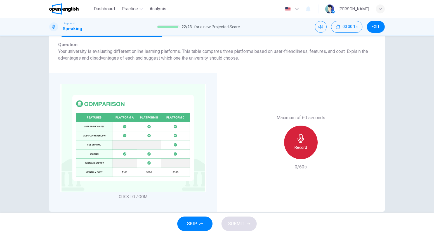
click at [295, 153] on div "Record" at bounding box center [301, 142] width 34 height 34
click at [295, 153] on div "Stop" at bounding box center [301, 142] width 34 height 34
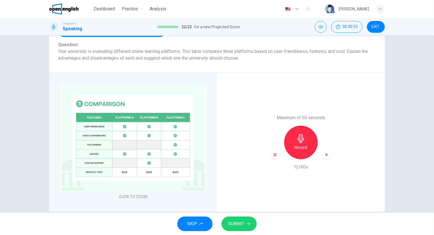
click at [297, 139] on icon "button" at bounding box center [300, 138] width 9 height 9
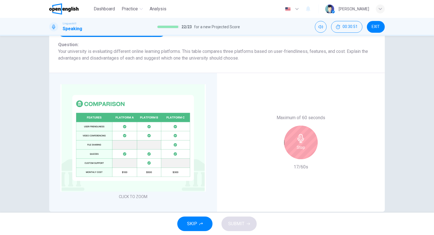
click at [297, 139] on icon "button" at bounding box center [300, 138] width 9 height 9
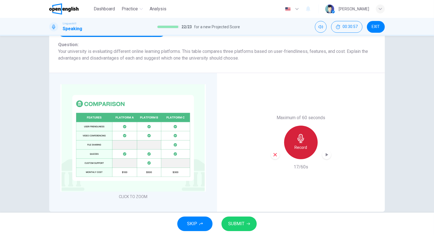
click at [299, 143] on div "Record" at bounding box center [301, 142] width 34 height 34
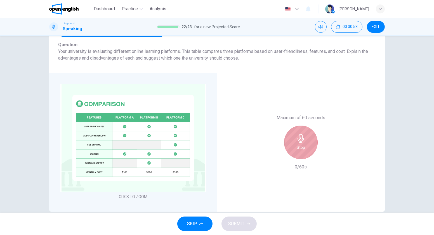
click at [299, 143] on div "Stop" at bounding box center [301, 142] width 34 height 34
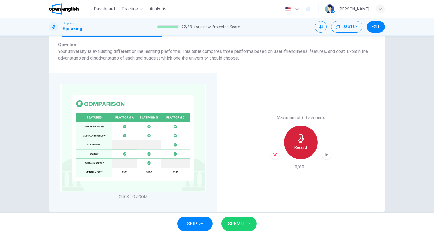
click at [299, 143] on div "Record" at bounding box center [301, 142] width 34 height 34
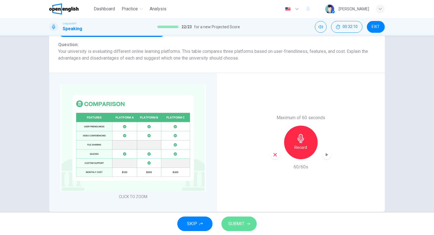
click at [237, 222] on span "SUBMIT" at bounding box center [236, 224] width 16 height 8
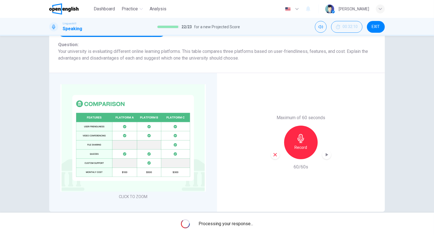
scroll to position [0, 0]
